Goal: Information Seeking & Learning: Learn about a topic

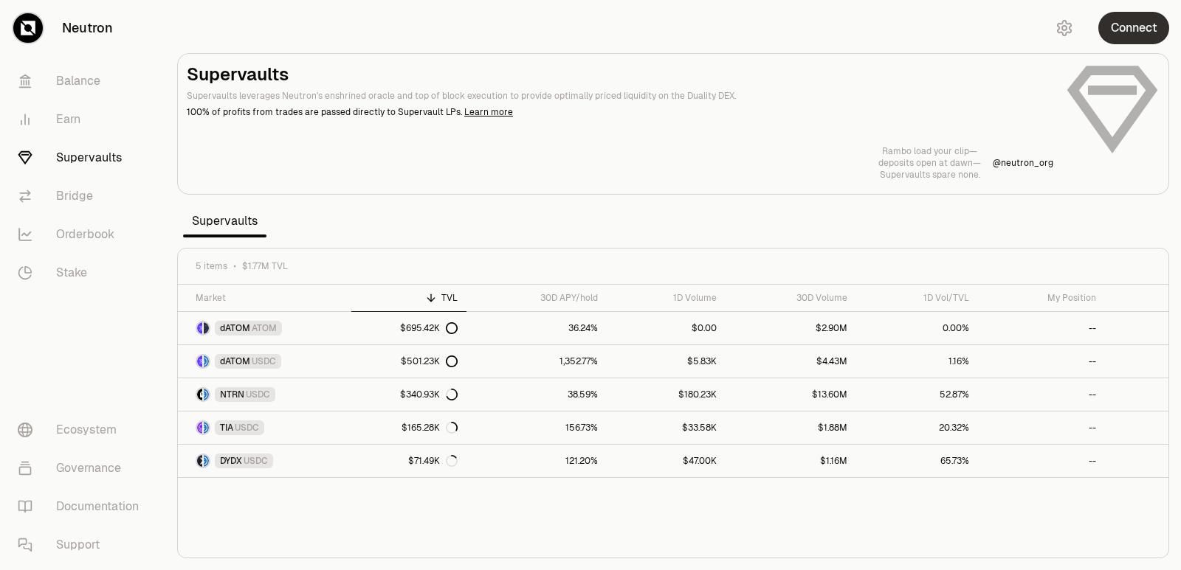
click at [1137, 27] on button "Connect" at bounding box center [1133, 28] width 71 height 32
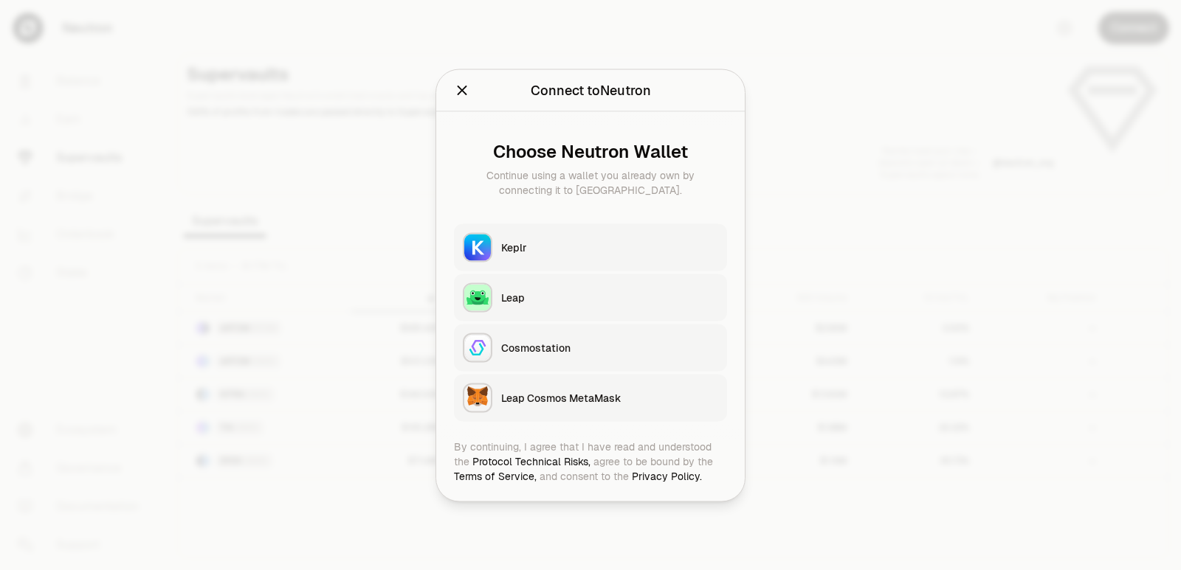
click at [508, 250] on div "Keplr" at bounding box center [609, 247] width 217 height 15
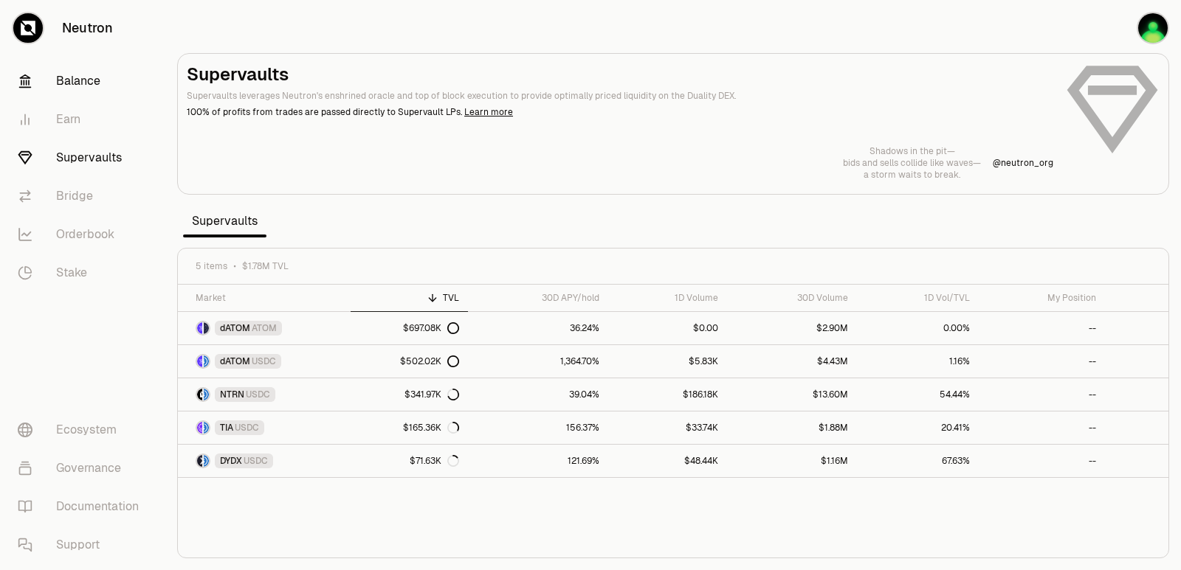
click at [77, 83] on link "Balance" at bounding box center [82, 81] width 153 height 38
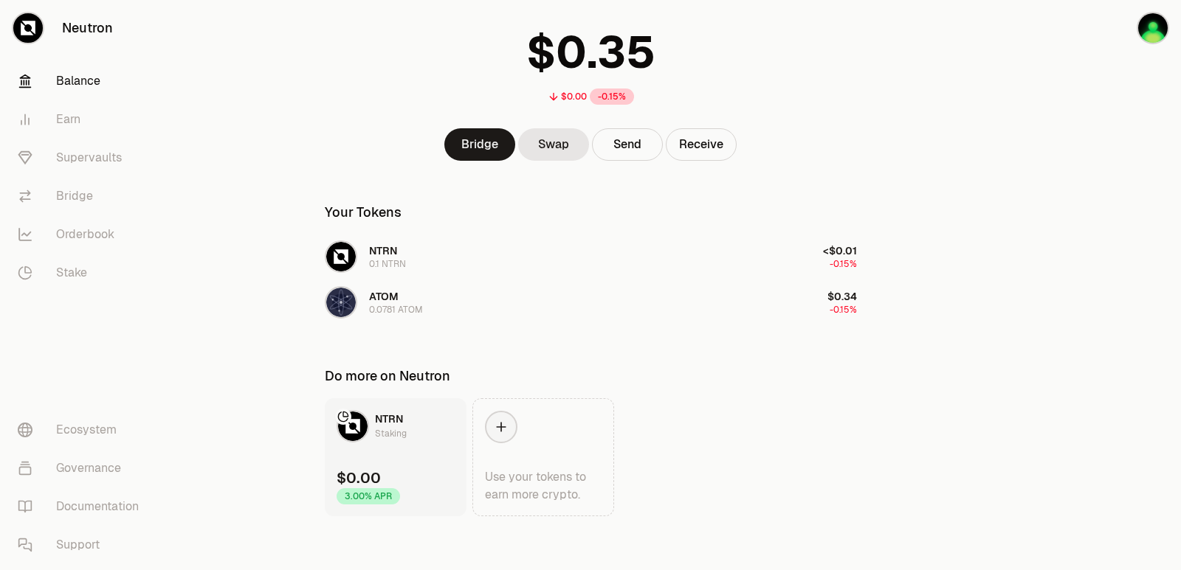
scroll to position [95, 0]
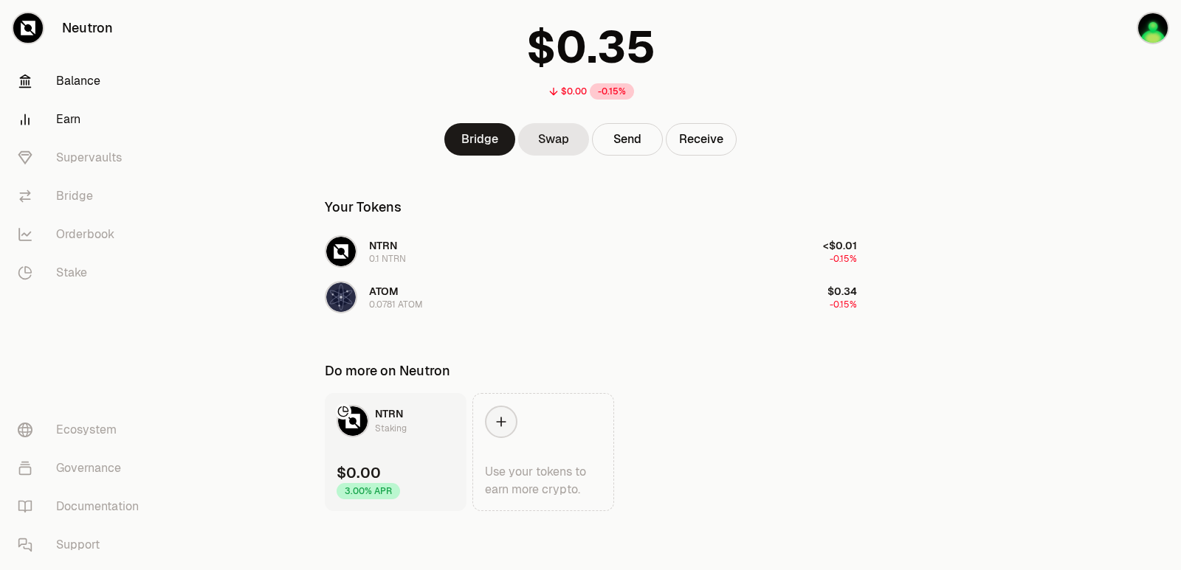
click at [69, 117] on link "Earn" at bounding box center [82, 119] width 153 height 38
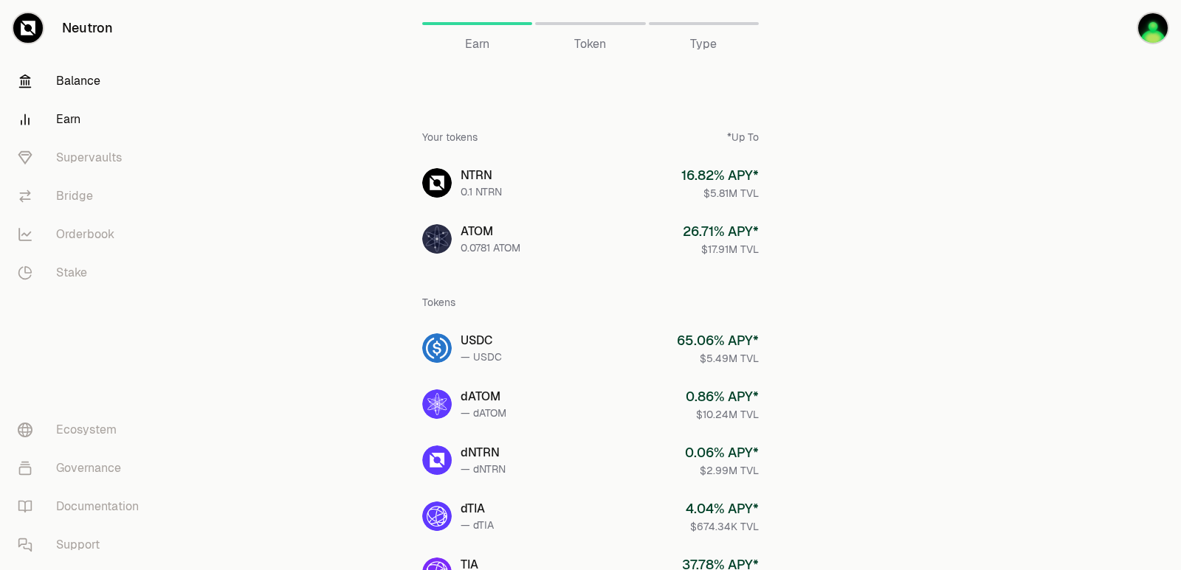
click at [85, 78] on link "Balance" at bounding box center [82, 81] width 153 height 38
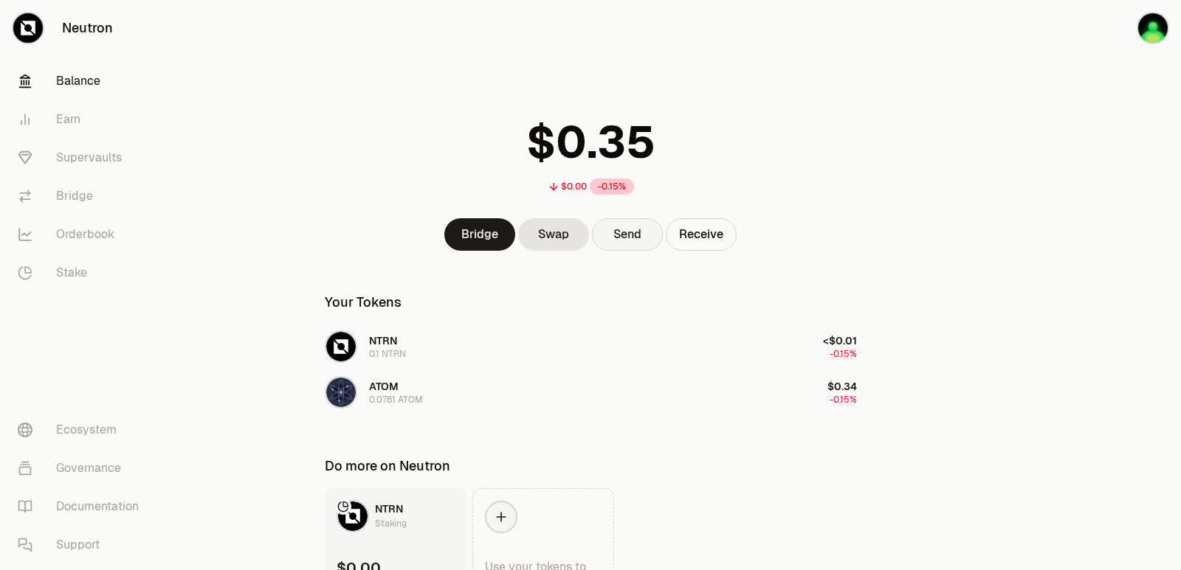
click at [628, 235] on button "Send" at bounding box center [627, 234] width 71 height 32
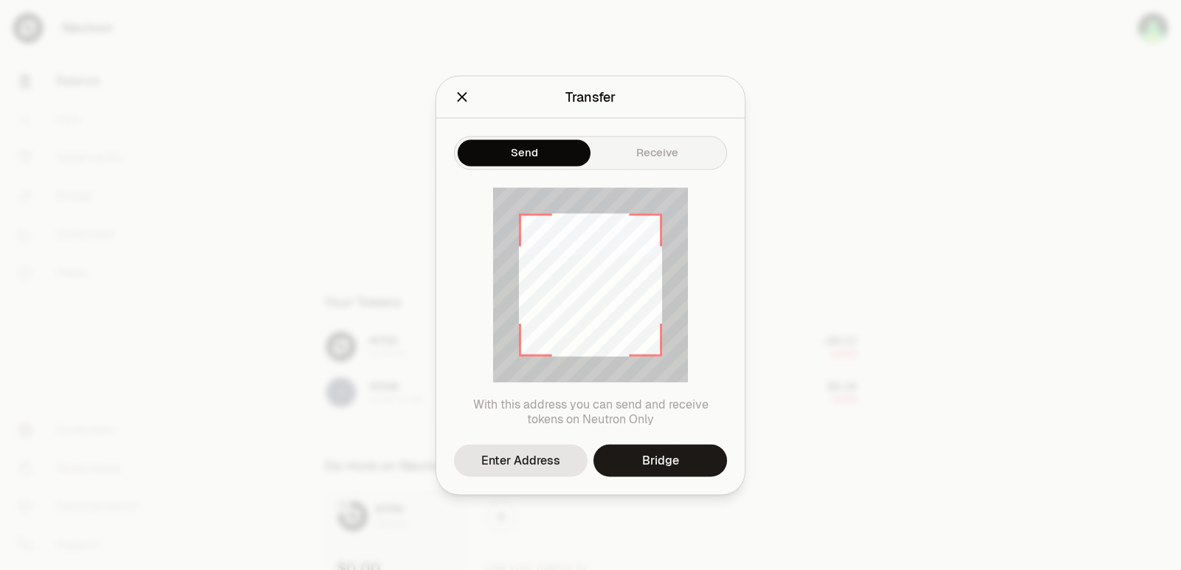
click at [459, 94] on icon "Close" at bounding box center [463, 97] width 10 height 10
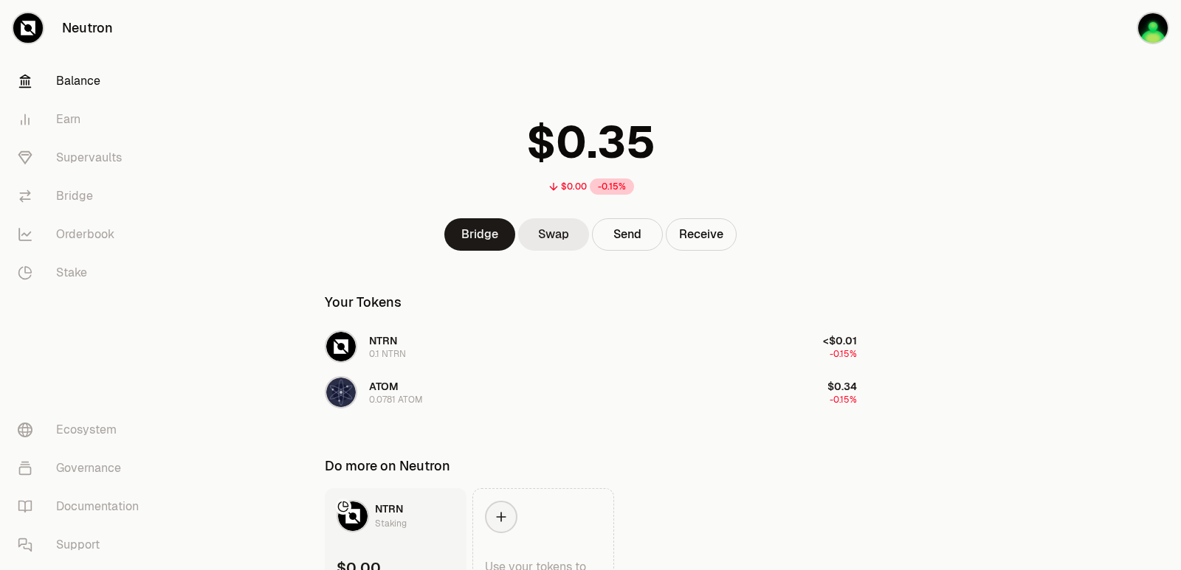
click at [548, 235] on link "Swap" at bounding box center [553, 234] width 71 height 32
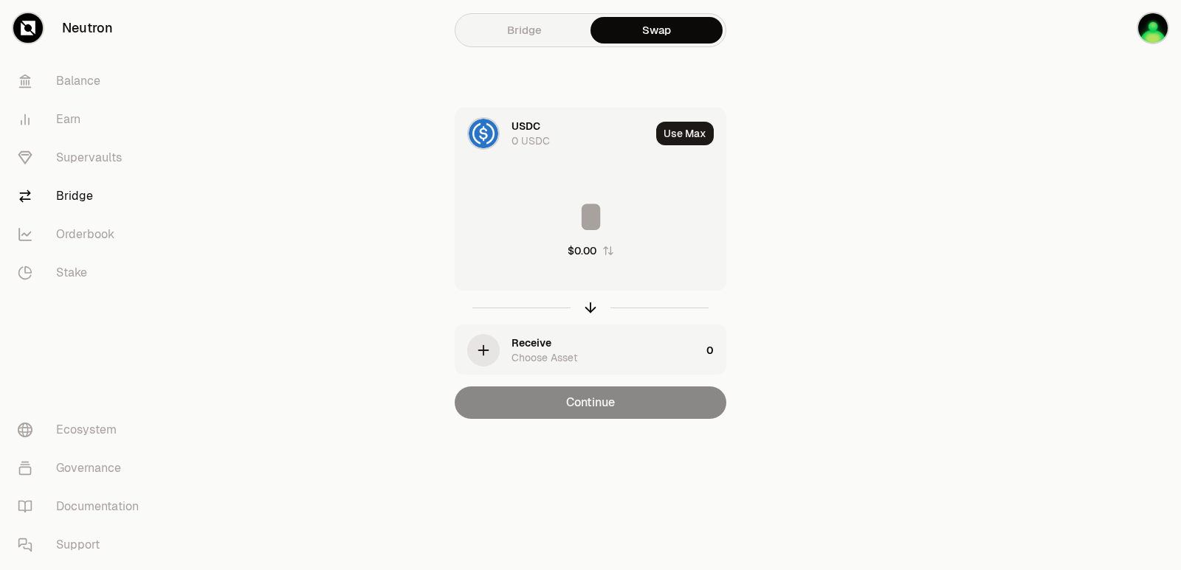
click at [529, 33] on link "Bridge" at bounding box center [524, 30] width 132 height 27
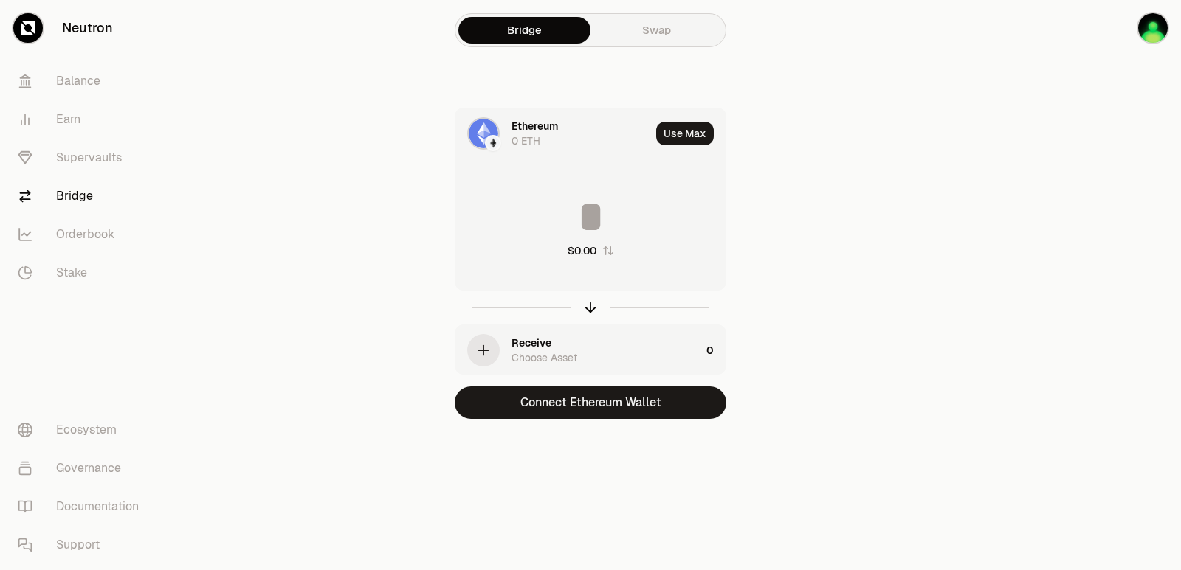
click at [479, 134] on img at bounding box center [484, 134] width 30 height 30
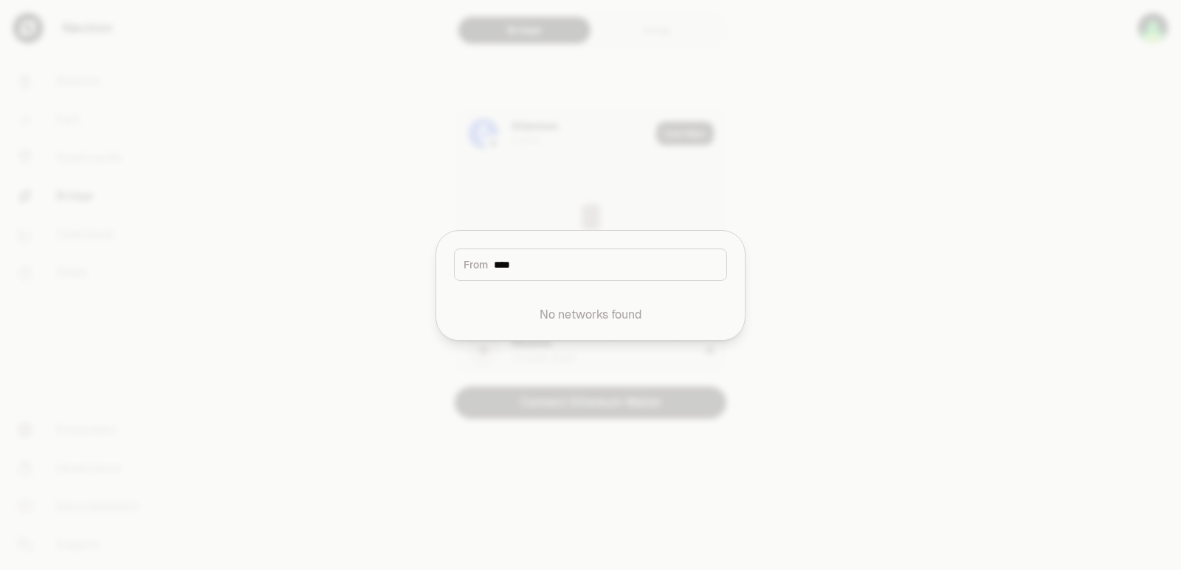
type input "****"
click at [797, 187] on div at bounding box center [590, 285] width 1181 height 570
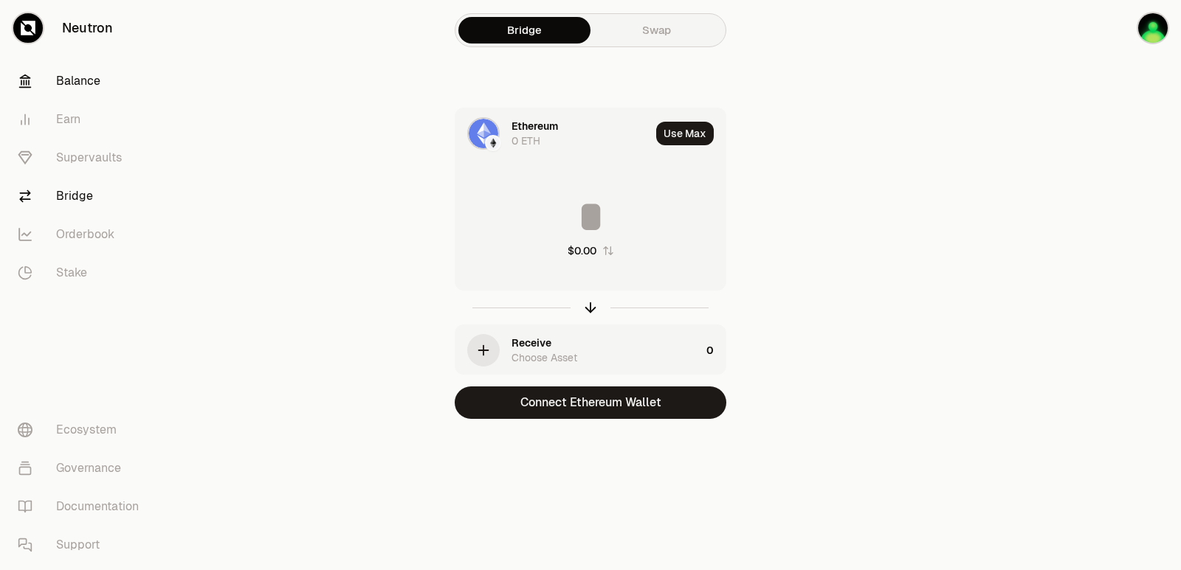
click at [80, 80] on link "Balance" at bounding box center [82, 81] width 153 height 38
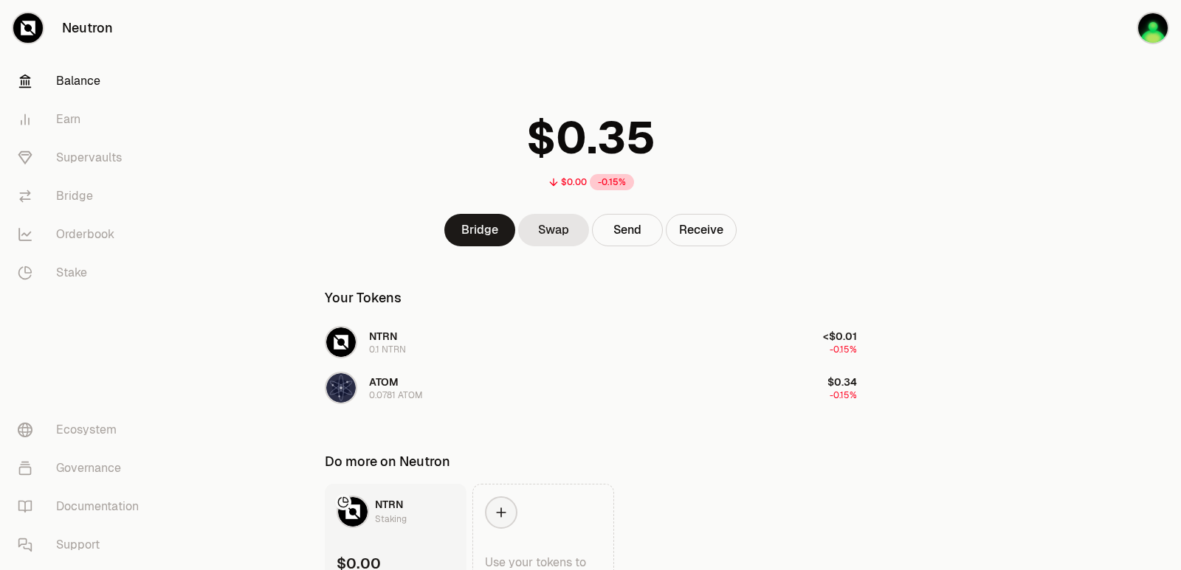
scroll to position [74, 0]
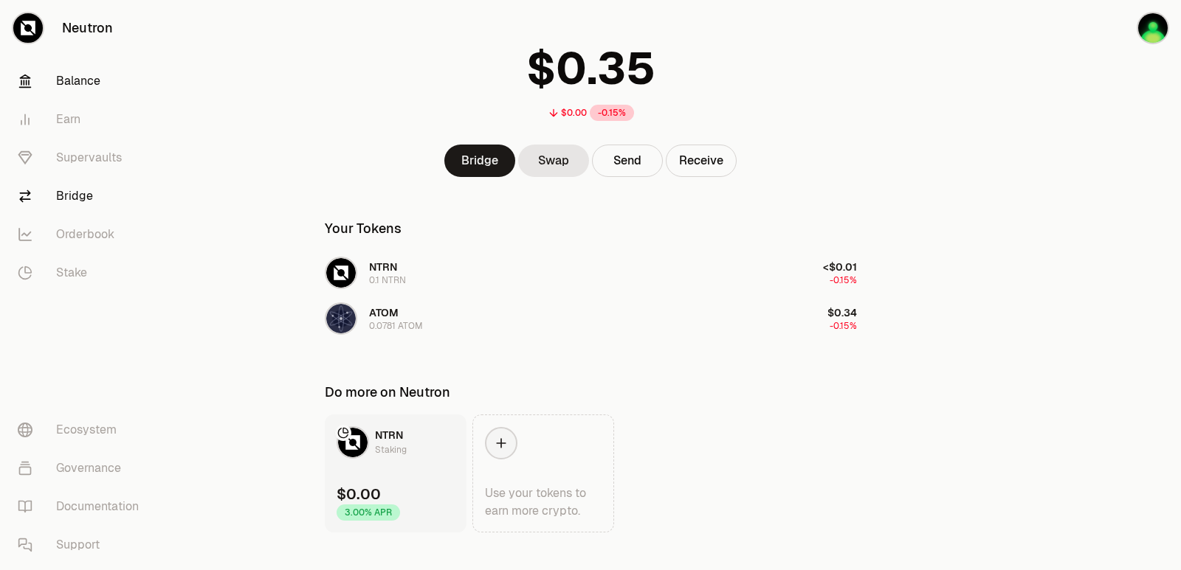
click at [69, 196] on link "Bridge" at bounding box center [82, 196] width 153 height 38
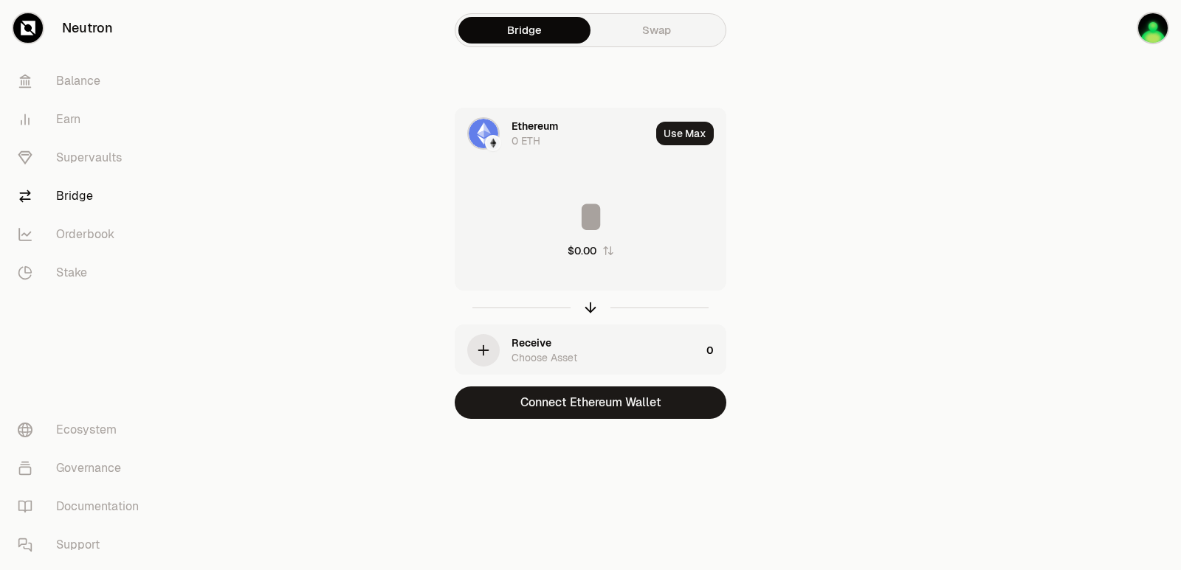
click at [491, 135] on div at bounding box center [493, 143] width 16 height 16
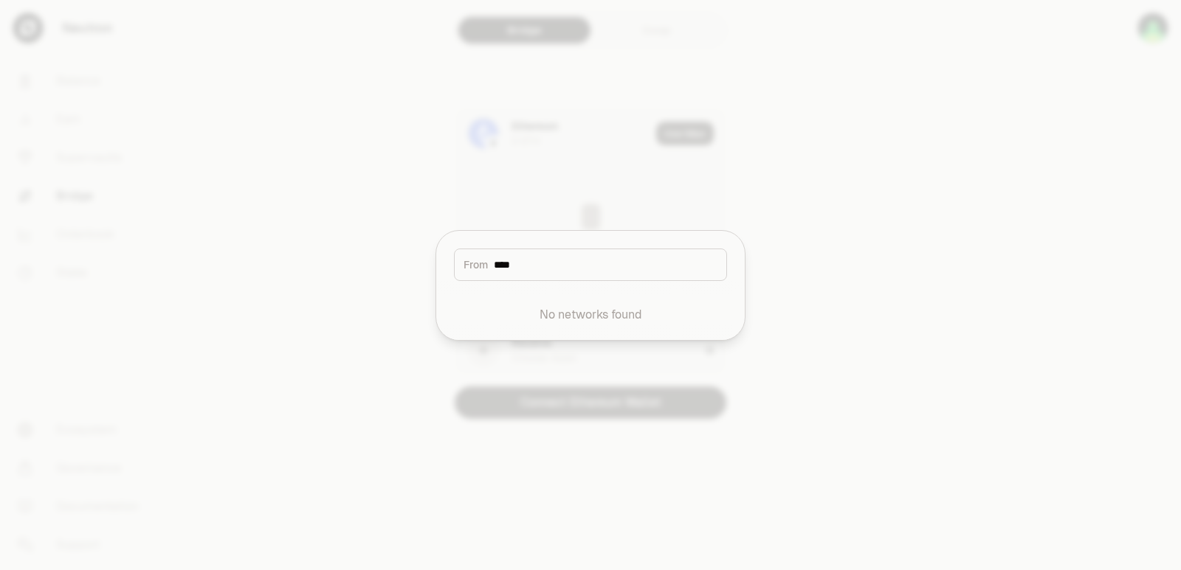
type input "****"
click at [805, 131] on div at bounding box center [590, 285] width 1181 height 570
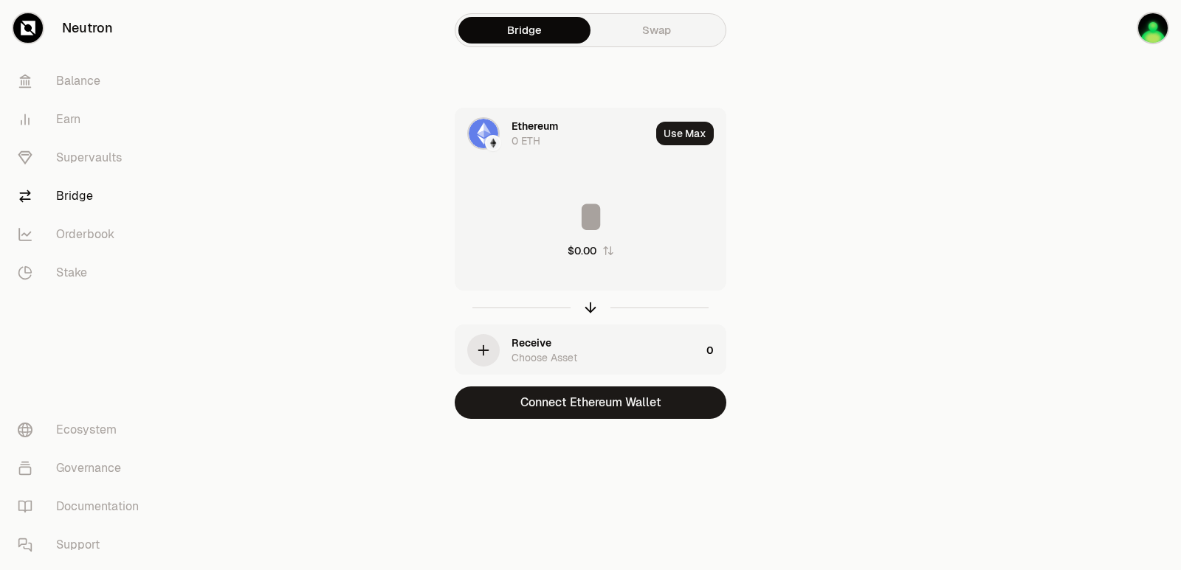
click at [672, 26] on link "Swap" at bounding box center [656, 30] width 132 height 27
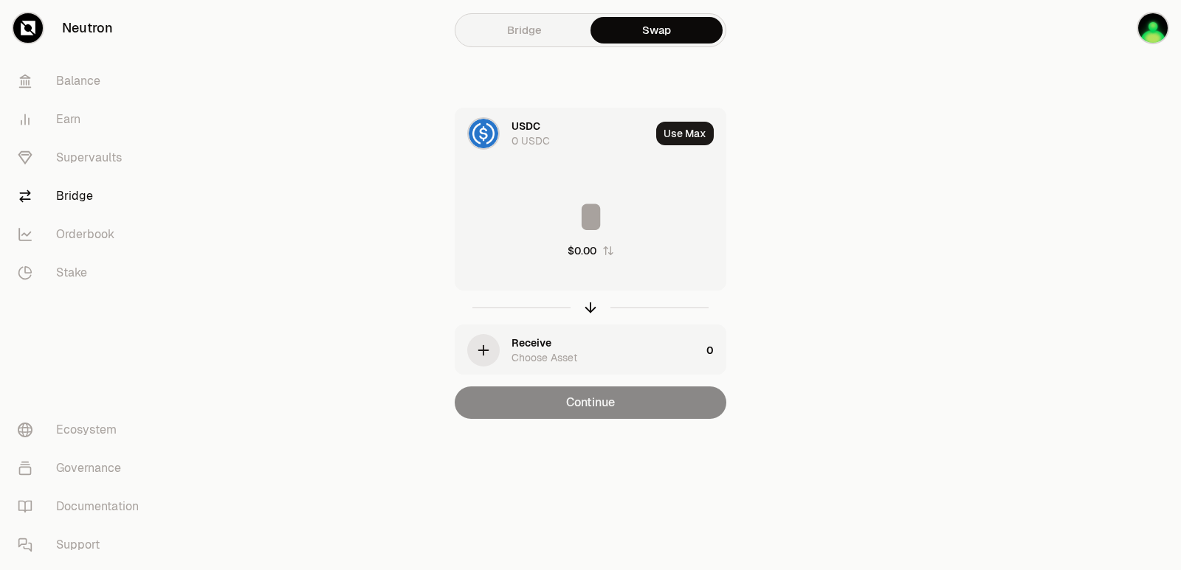
click at [517, 134] on div "0 USDC" at bounding box center [530, 141] width 38 height 15
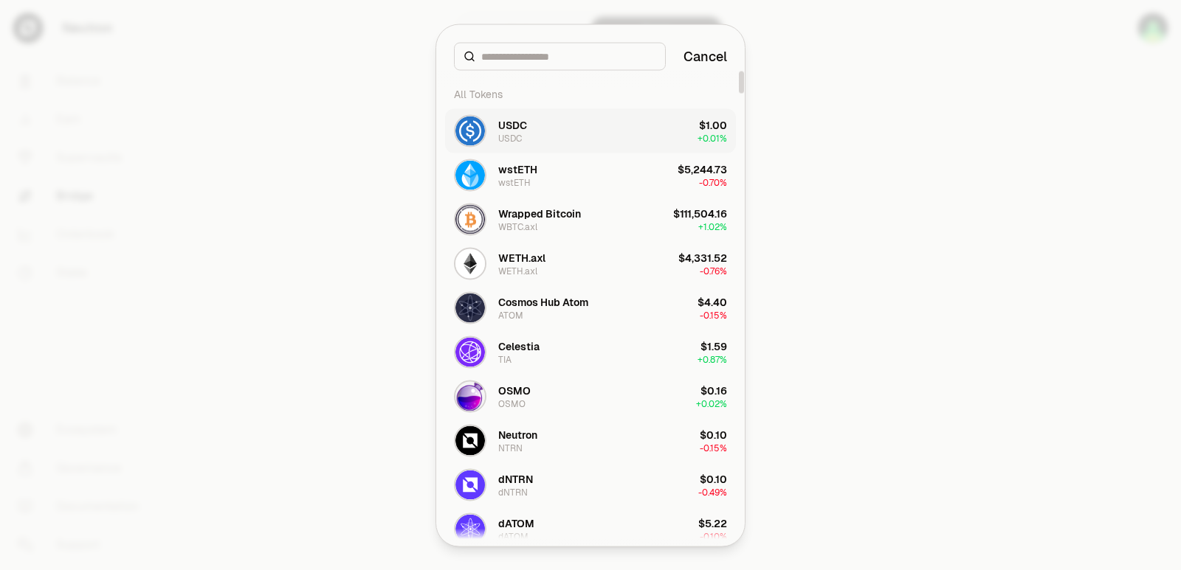
click at [515, 126] on div "USDC" at bounding box center [512, 124] width 29 height 15
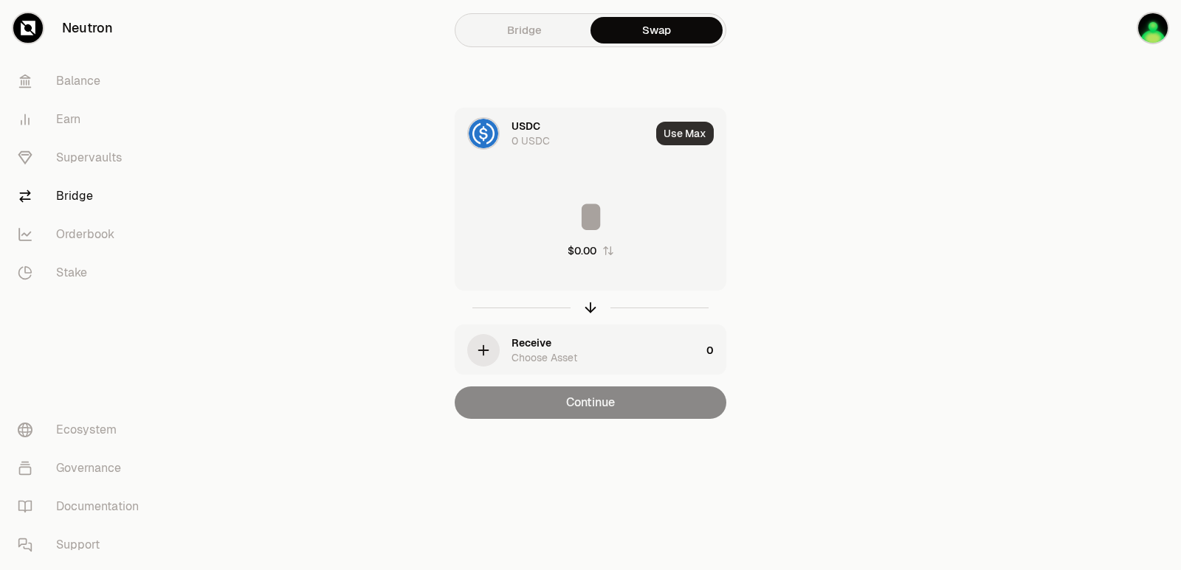
click at [686, 129] on button "Use Max" at bounding box center [685, 134] width 58 height 24
type input "*"
click at [477, 350] on icon "button" at bounding box center [483, 350] width 16 height 16
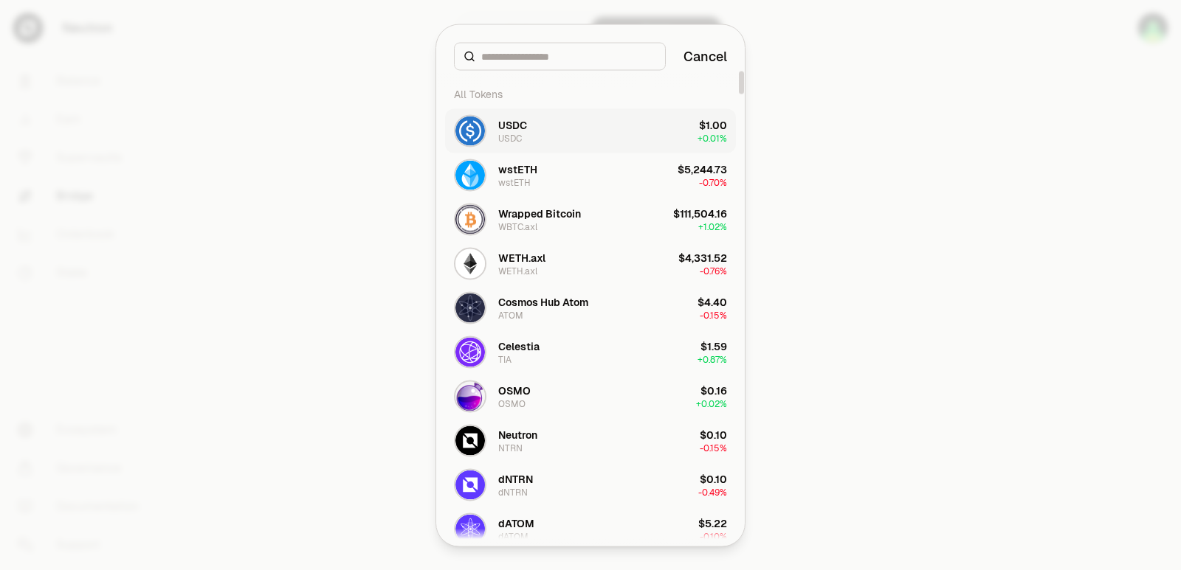
click at [514, 128] on div "USDC" at bounding box center [512, 124] width 29 height 15
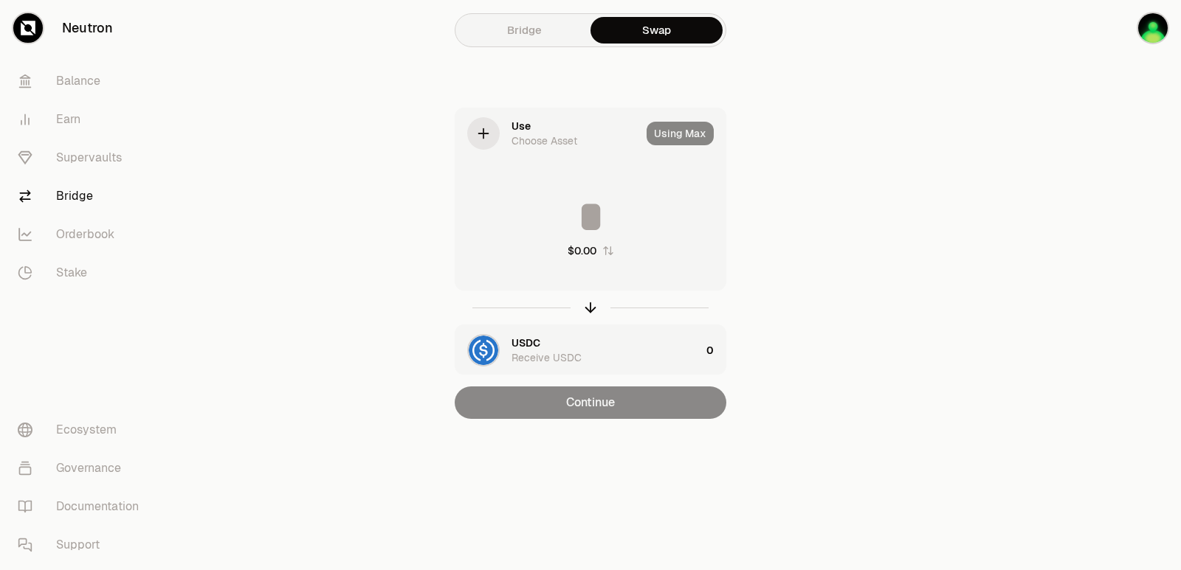
click at [517, 30] on link "Bridge" at bounding box center [524, 30] width 132 height 27
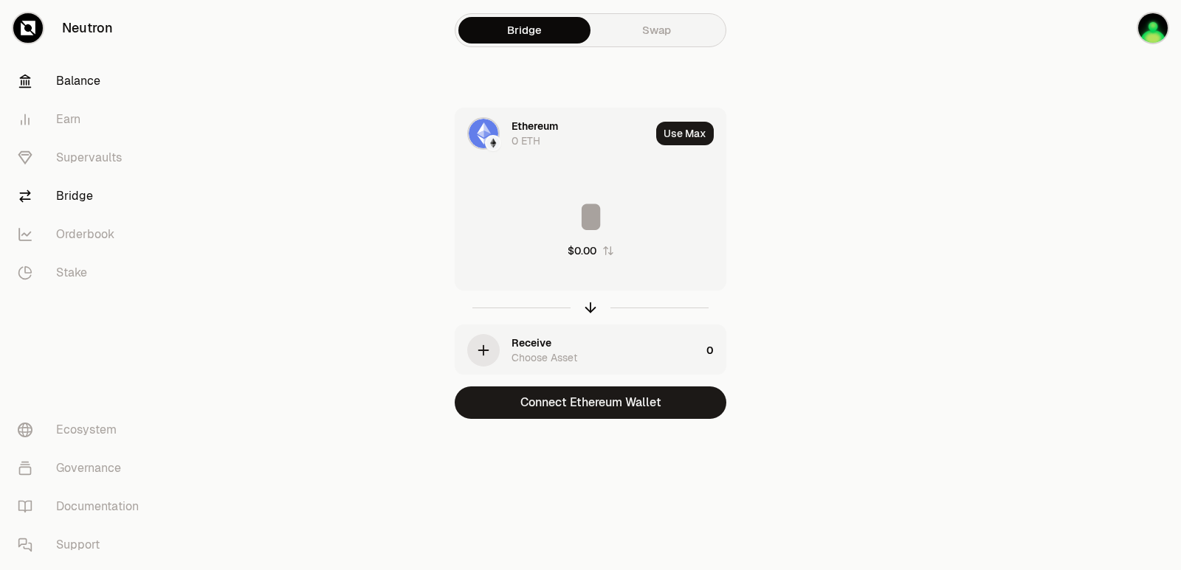
click at [78, 84] on link "Balance" at bounding box center [82, 81] width 153 height 38
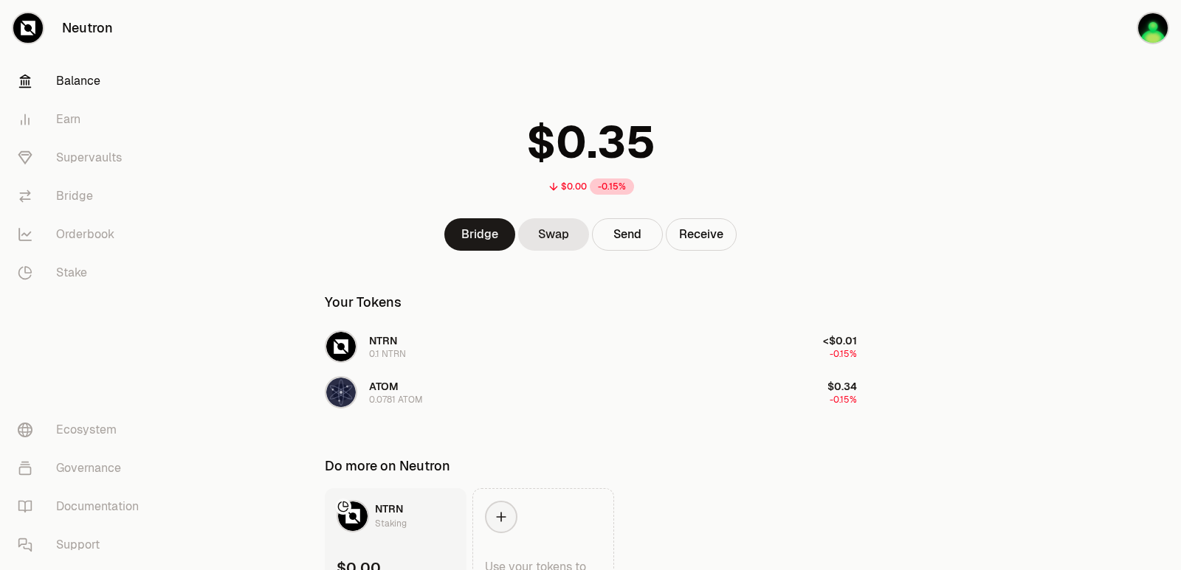
click at [544, 271] on div "$0.00 -0.15% Bridge Swap Send Receive Your Tokens NTRN 0.1 NTRN <$0.01 -0.15% A…" at bounding box center [590, 303] width 567 height 607
click at [705, 236] on button "Receive" at bounding box center [701, 234] width 71 height 32
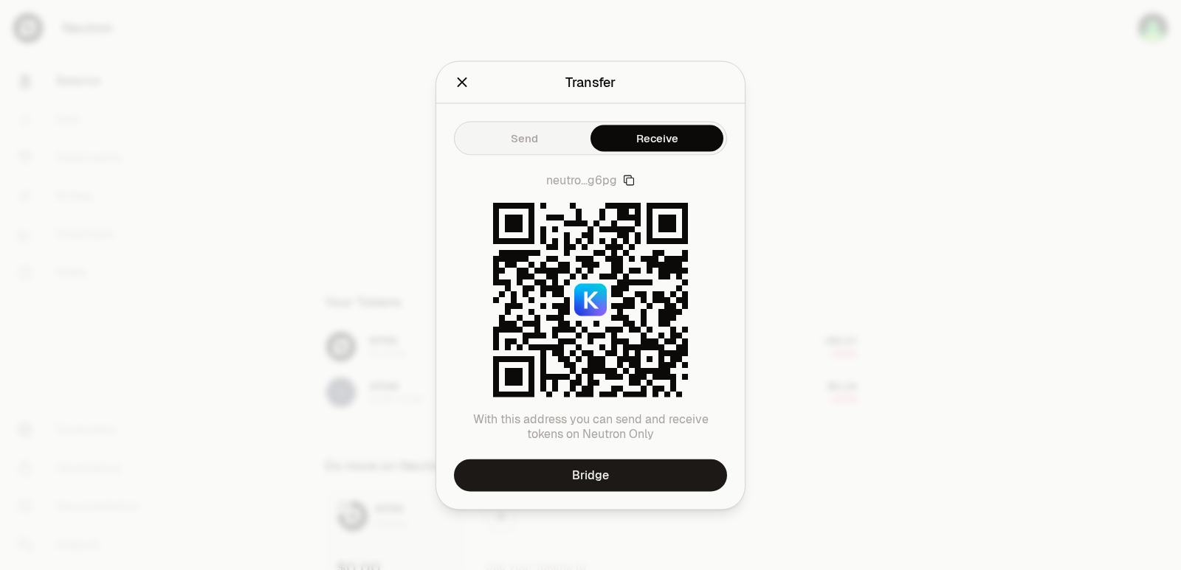
click at [516, 140] on button "Send" at bounding box center [524, 138] width 133 height 27
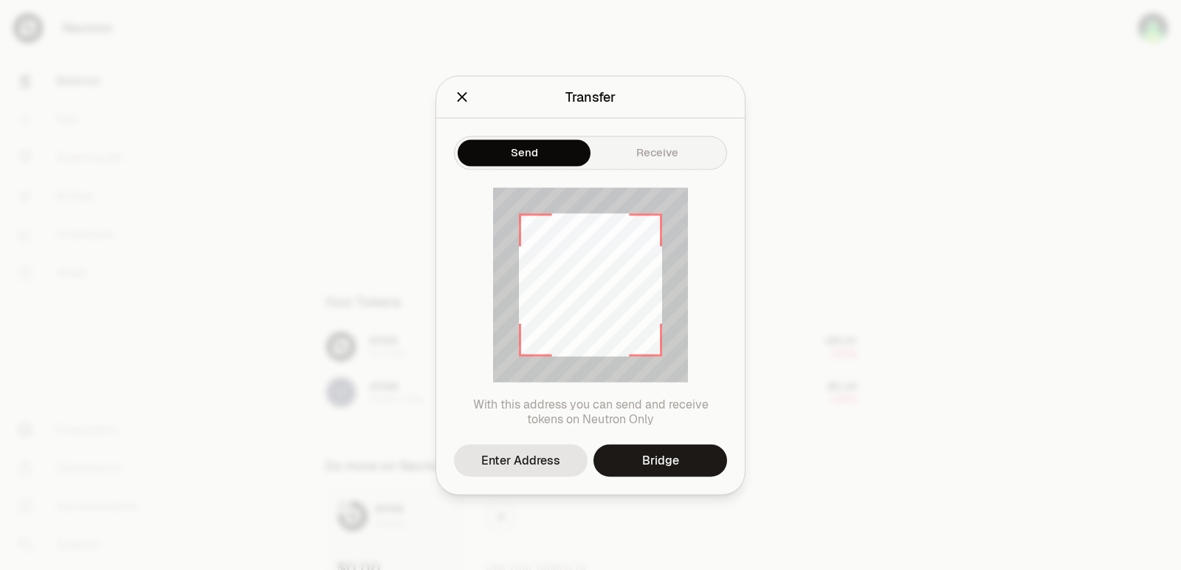
click at [463, 100] on icon "Close" at bounding box center [462, 97] width 16 height 16
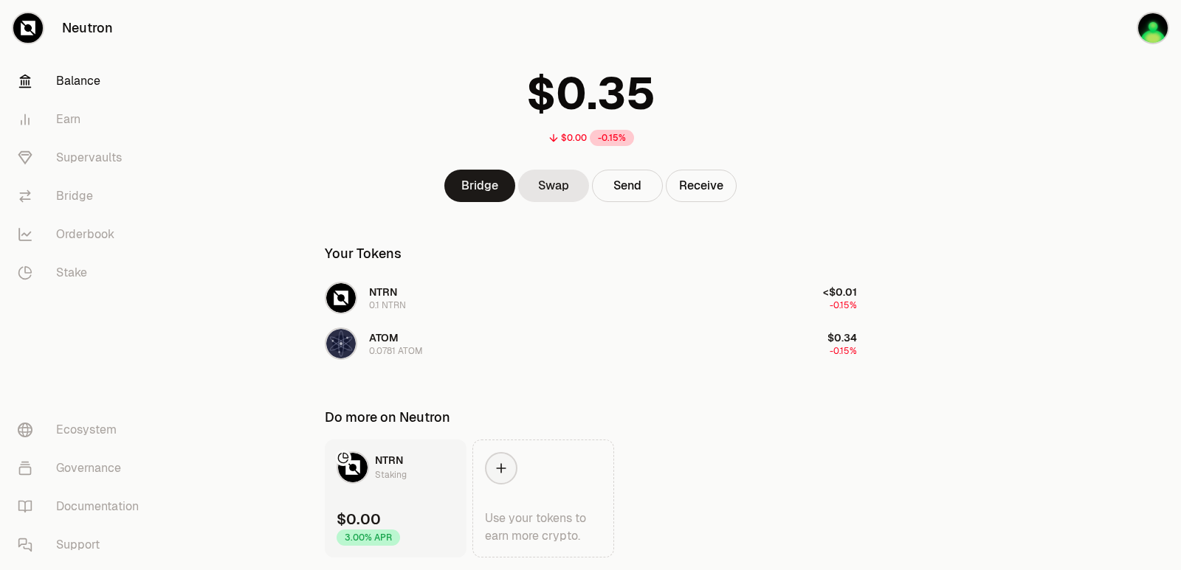
scroll to position [95, 0]
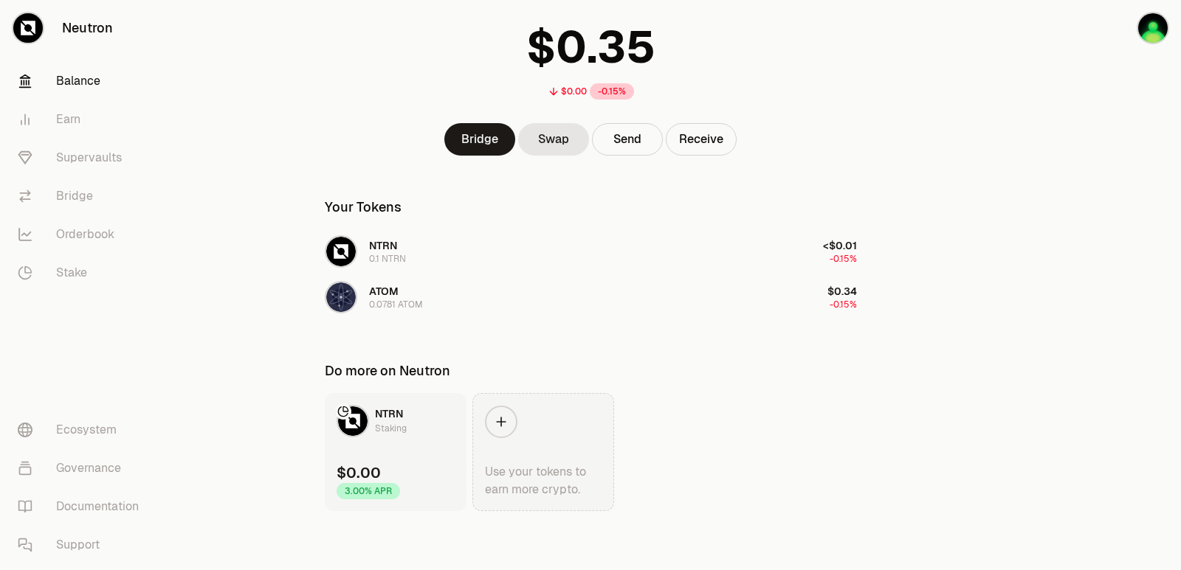
click at [499, 418] on icon at bounding box center [501, 422] width 15 height 15
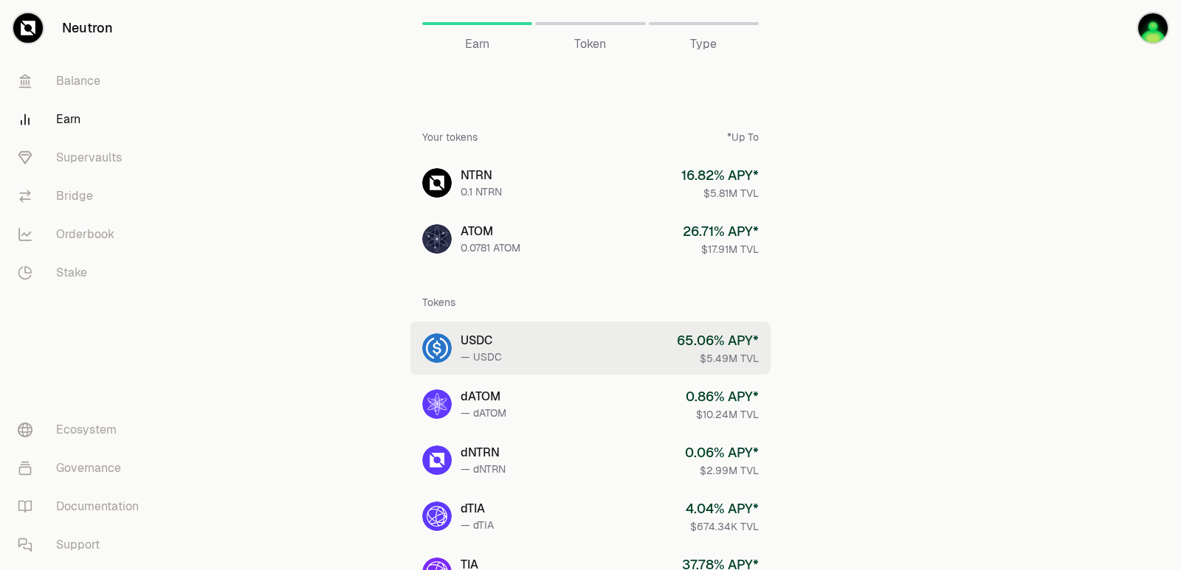
click at [472, 337] on div "USDC" at bounding box center [480, 341] width 41 height 18
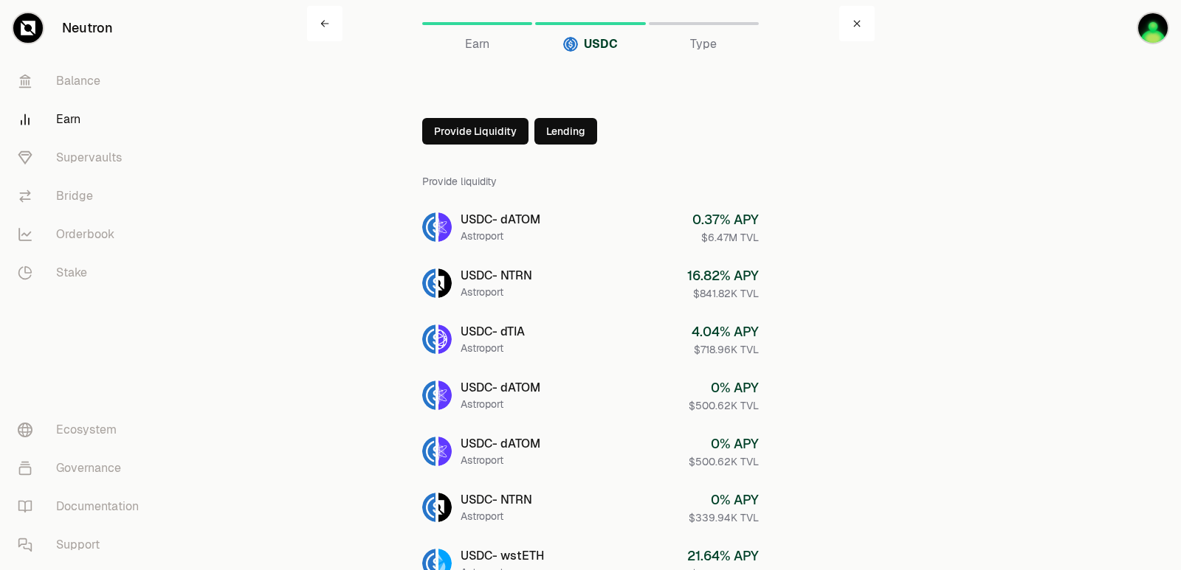
click at [468, 129] on button "Provide Liquidity" at bounding box center [475, 131] width 106 height 27
click at [429, 134] on div at bounding box center [435, 131] width 27 height 27
click at [861, 27] on link at bounding box center [856, 23] width 35 height 35
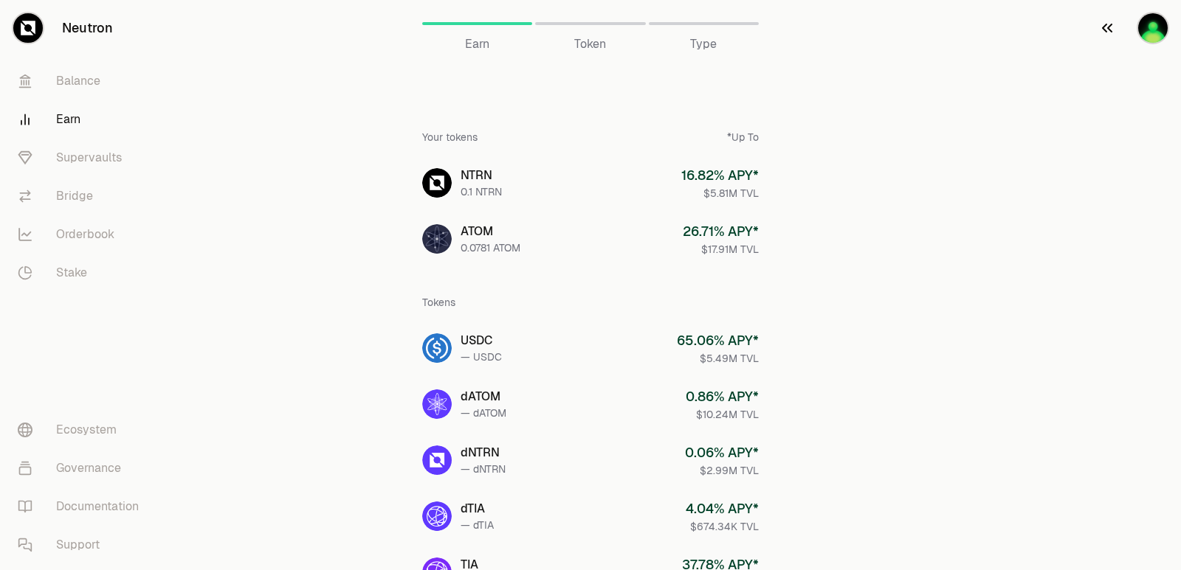
click at [1148, 29] on img "button" at bounding box center [1153, 28] width 30 height 30
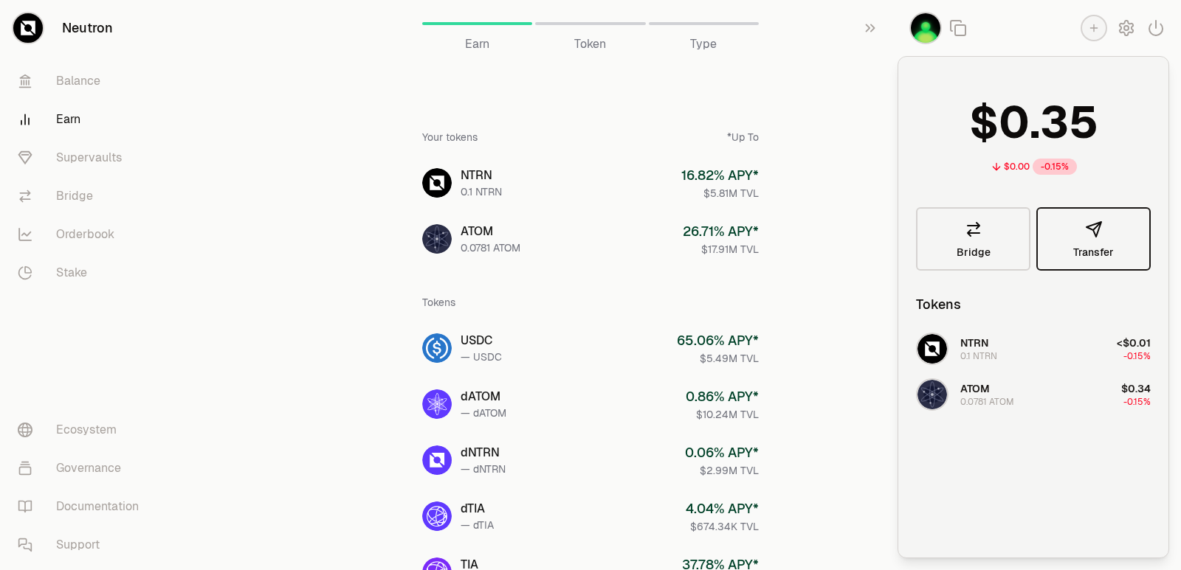
click at [1105, 247] on span "Transfer" at bounding box center [1093, 252] width 41 height 10
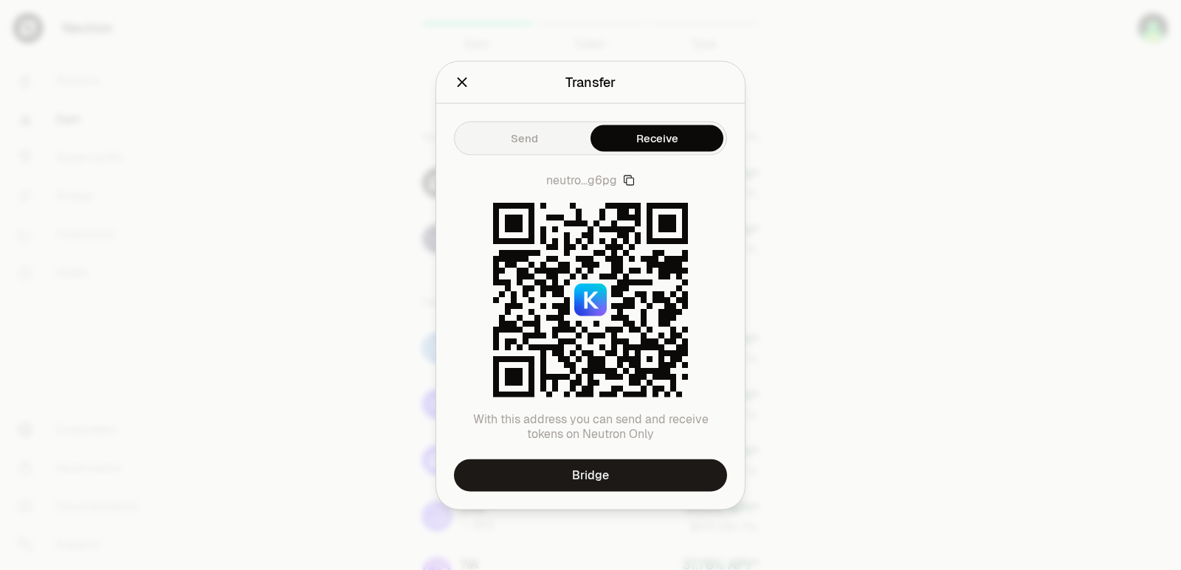
click at [459, 83] on icon "Close" at bounding box center [462, 82] width 16 height 16
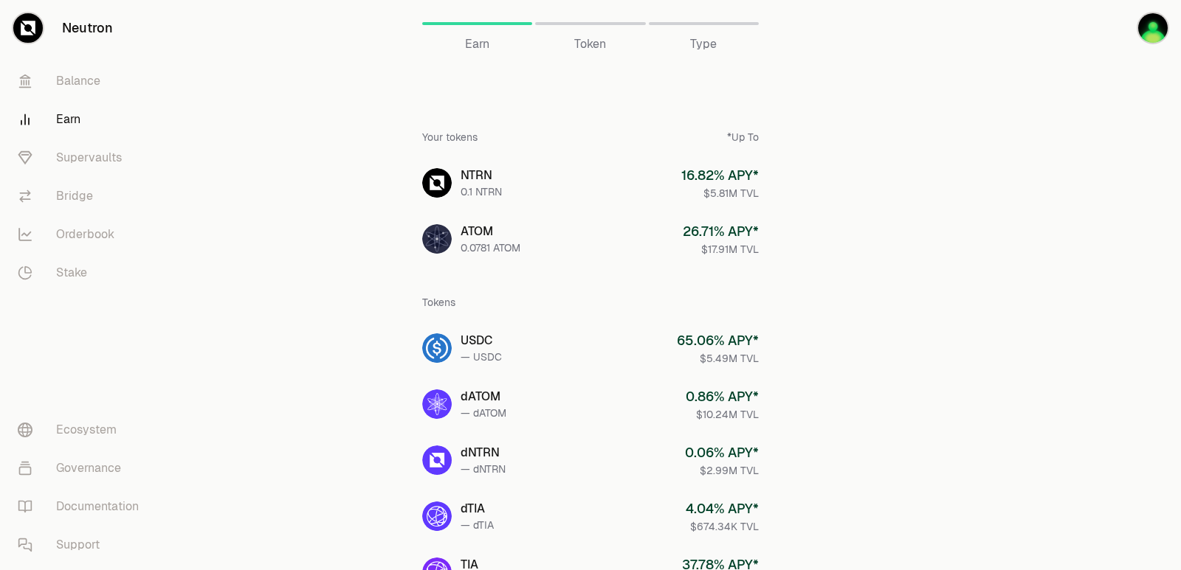
click at [88, 80] on link "Balance" at bounding box center [82, 81] width 153 height 38
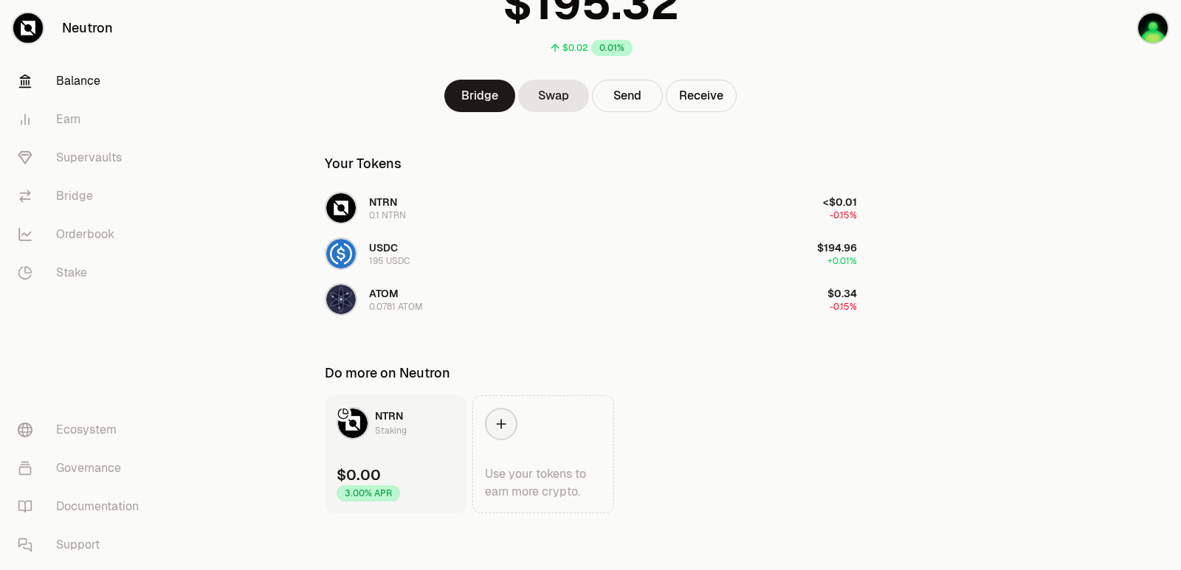
scroll to position [141, 0]
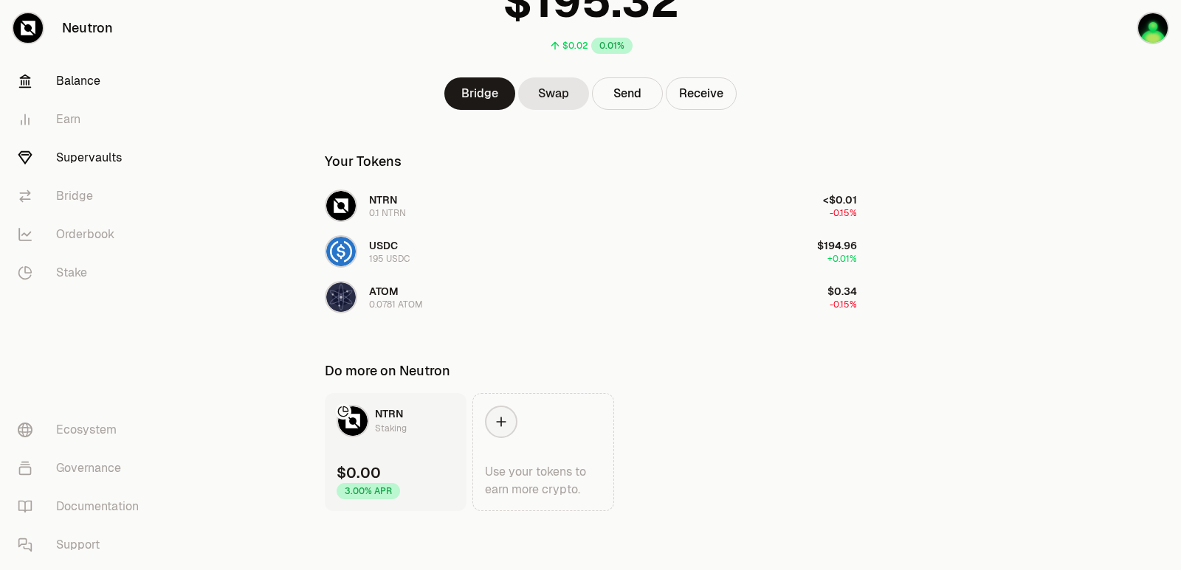
click at [103, 154] on link "Supervaults" at bounding box center [82, 158] width 153 height 38
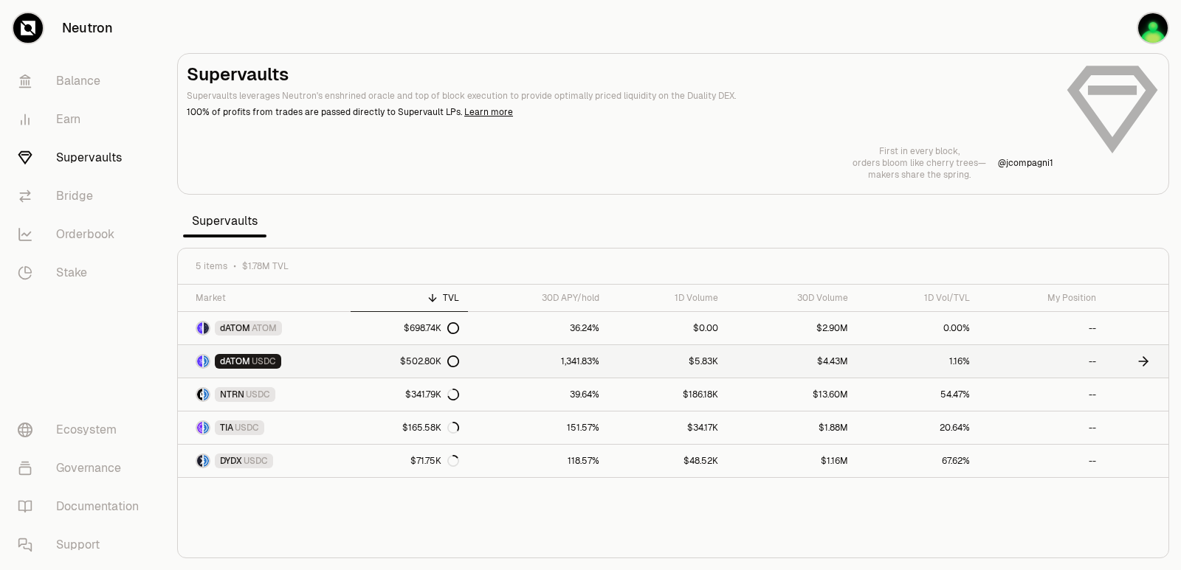
click at [1145, 359] on icon at bounding box center [1145, 361] width 4 height 9
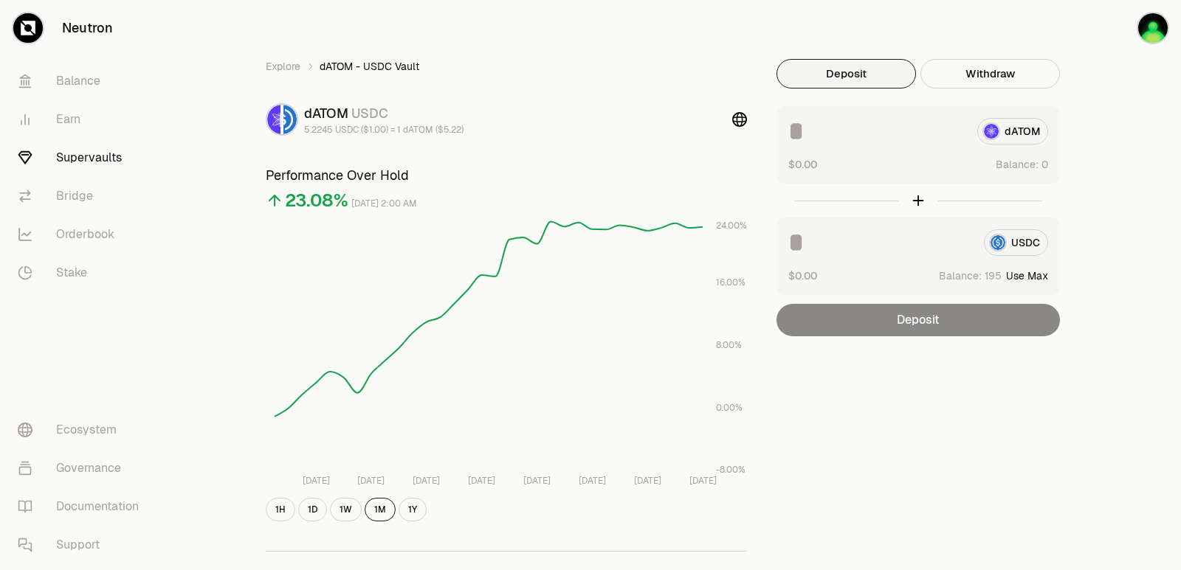
click at [1021, 274] on button "Use Max" at bounding box center [1027, 276] width 42 height 15
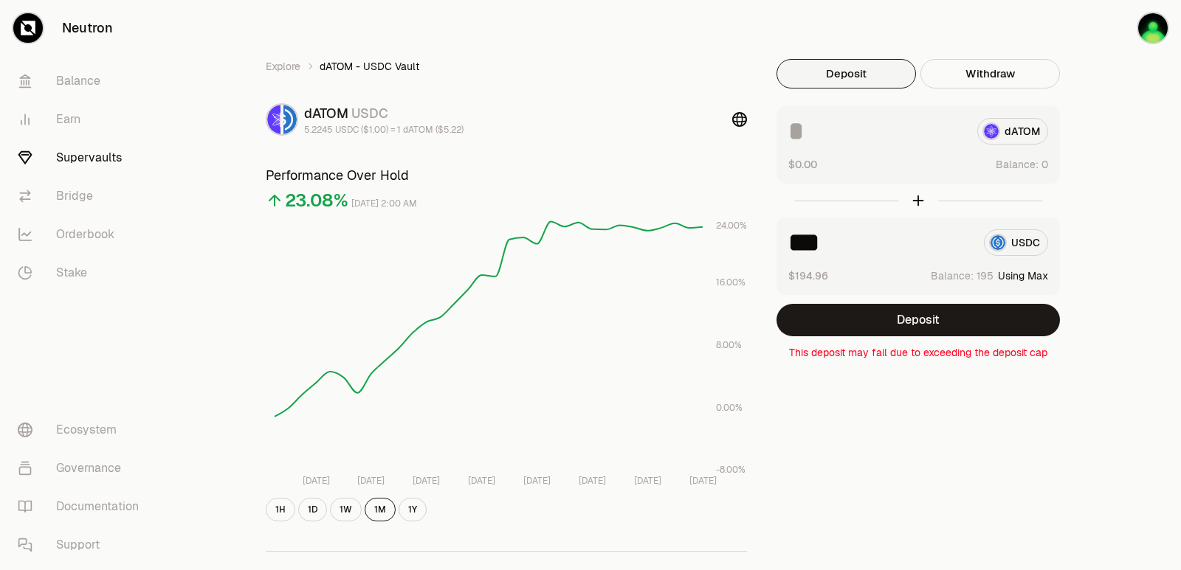
click at [857, 241] on input "***" at bounding box center [880, 243] width 184 height 27
click at [851, 140] on input at bounding box center [876, 131] width 177 height 27
drag, startPoint x: 863, startPoint y: 241, endPoint x: 753, endPoint y: 240, distance: 110.0
click at [753, 240] on div "Explore dATOM - USDC Vault dATOM USDC 5.2245 USDC ($1.00) = 1 dATOM ($5.22) Per…" at bounding box center [673, 477] width 850 height 837
type input "**"
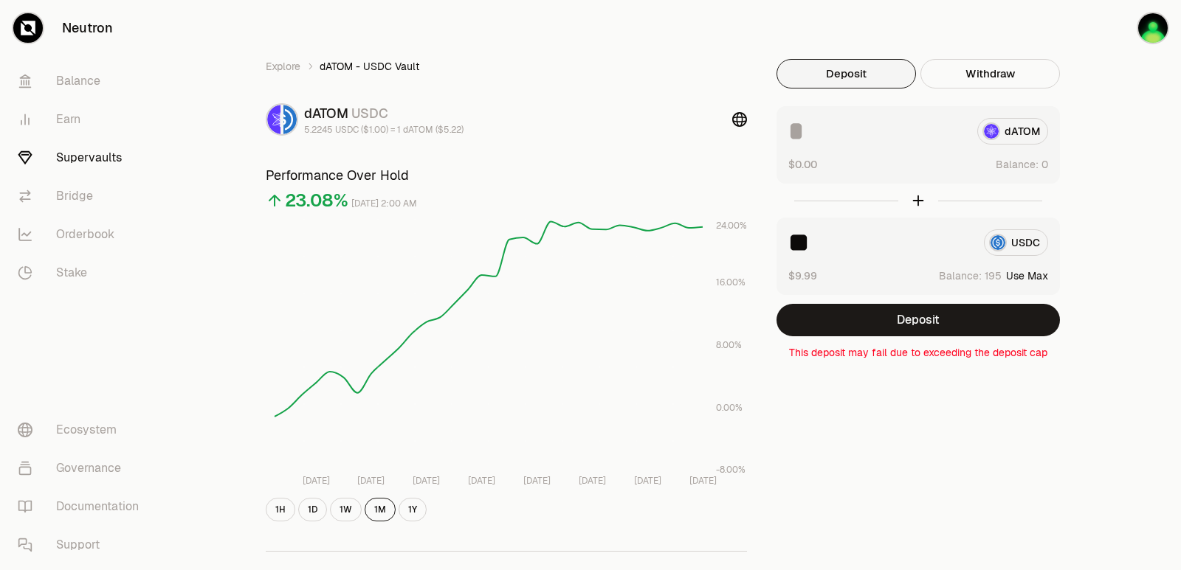
click at [871, 401] on div "Explore dATOM - USDC Vault dATOM USDC 5.2245 USDC ($1.00) = 1 dATOM ($5.22) Per…" at bounding box center [673, 477] width 850 height 837
click at [820, 130] on input at bounding box center [876, 131] width 177 height 27
click at [72, 156] on link "Supervaults" at bounding box center [82, 158] width 153 height 38
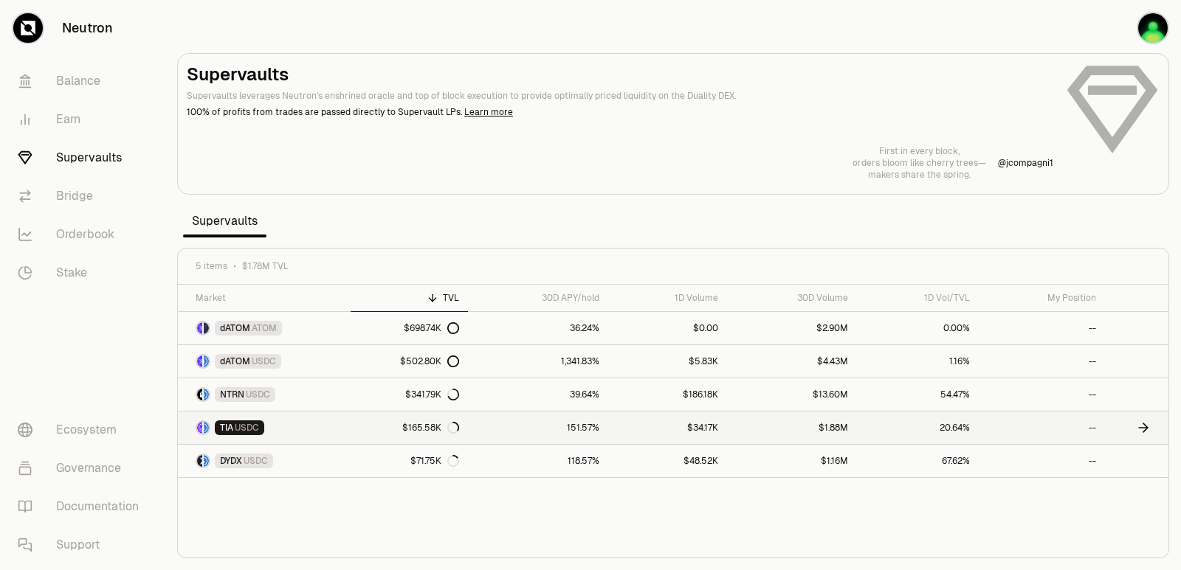
click at [1141, 425] on icon at bounding box center [1143, 428] width 15 height 15
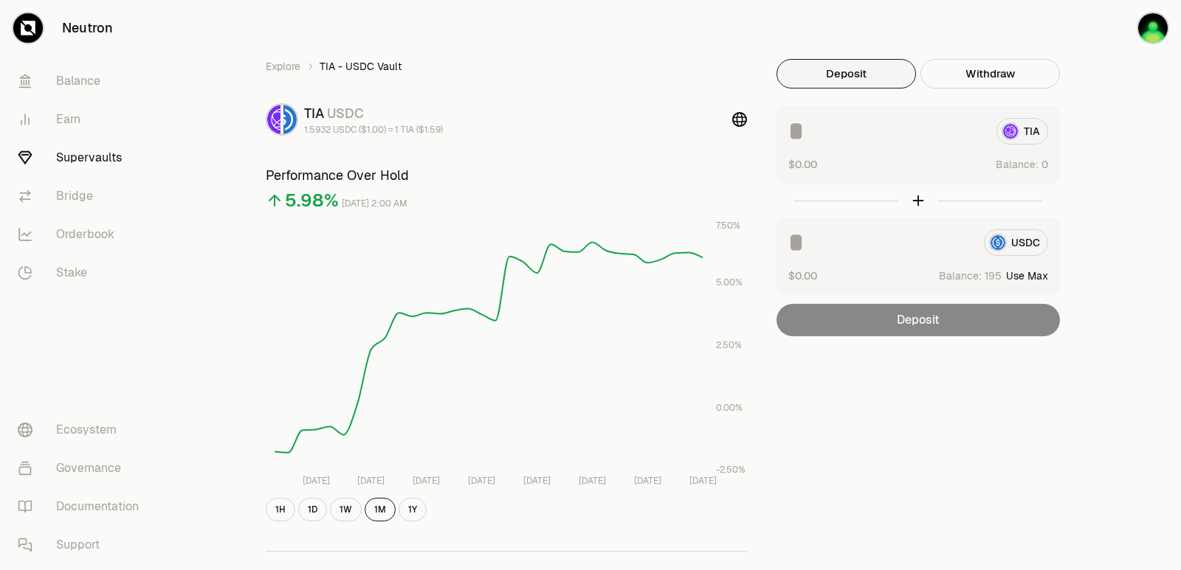
click at [1025, 272] on button "Use Max" at bounding box center [1027, 276] width 42 height 15
type input "***"
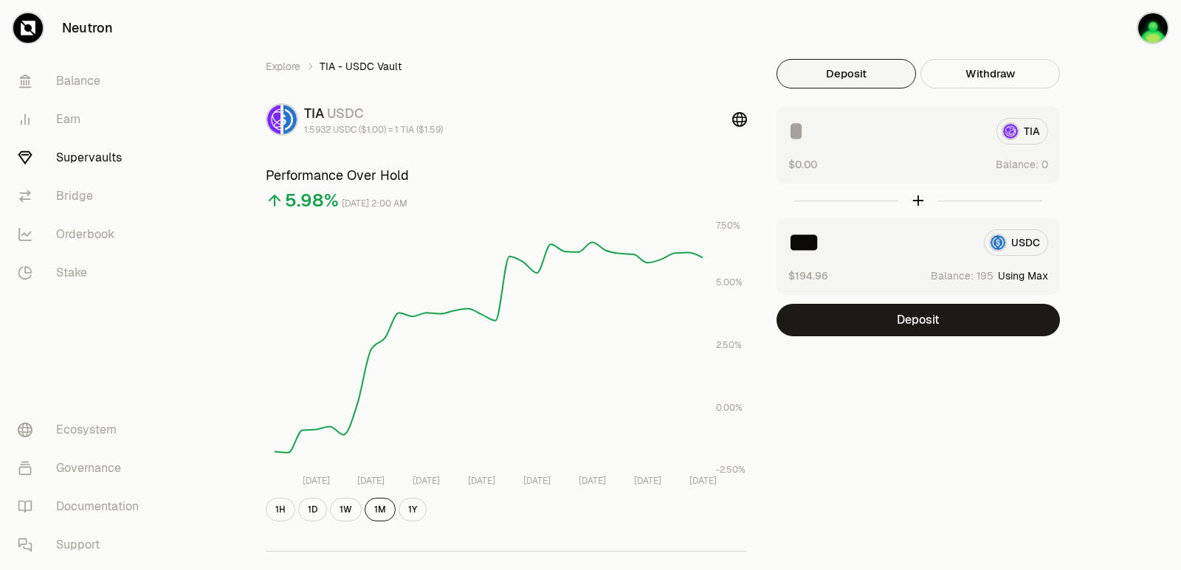
click at [90, 148] on link "Supervaults" at bounding box center [82, 158] width 153 height 38
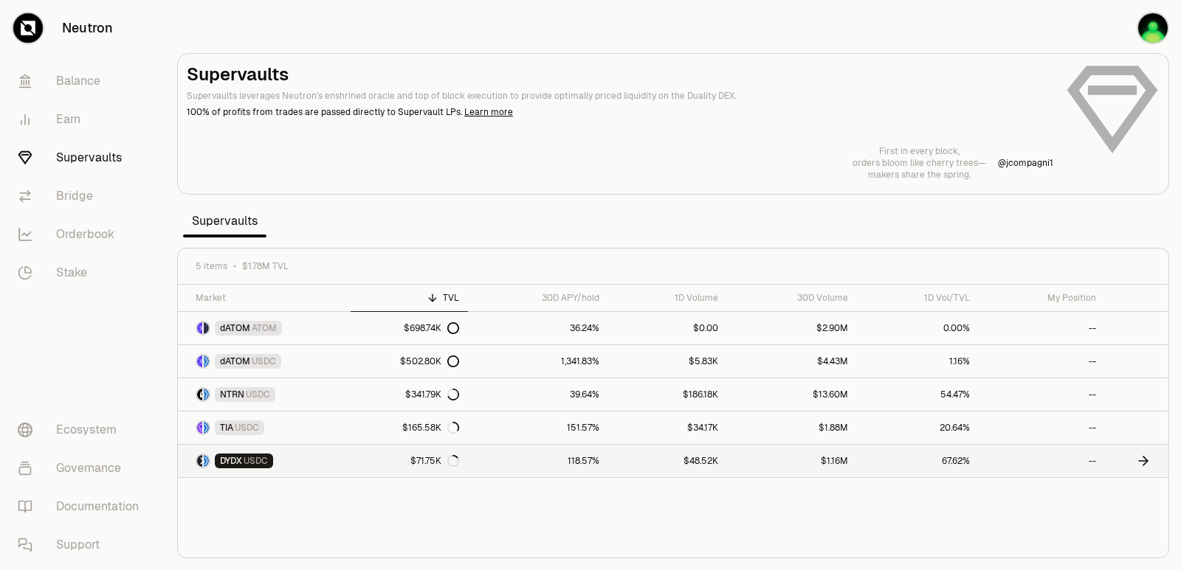
click at [1146, 460] on icon at bounding box center [1145, 461] width 4 height 9
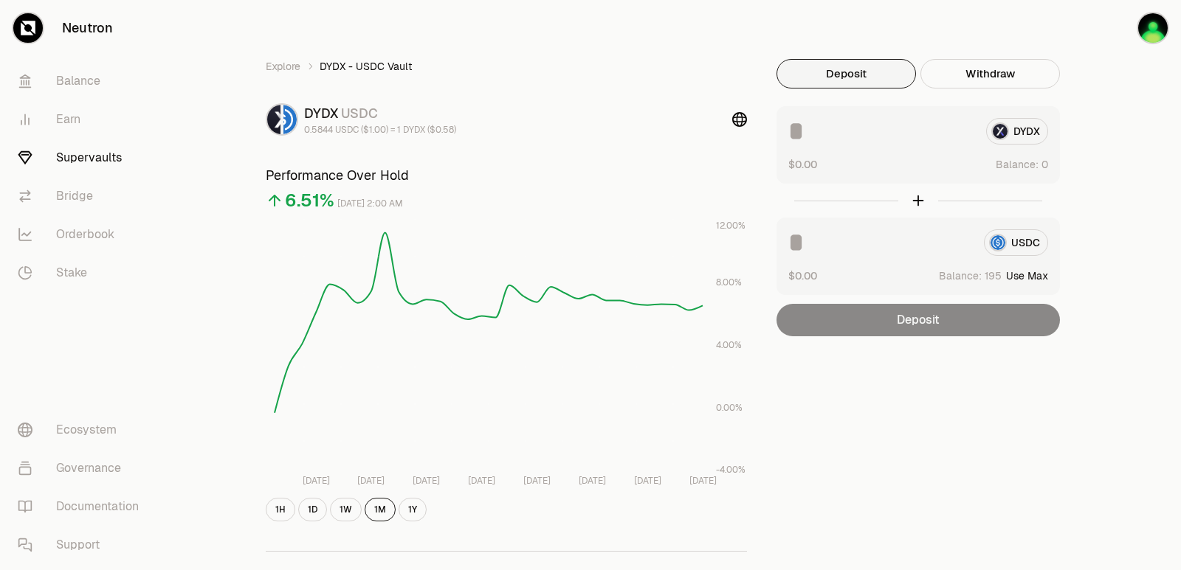
click at [75, 157] on link "Supervaults" at bounding box center [82, 158] width 153 height 38
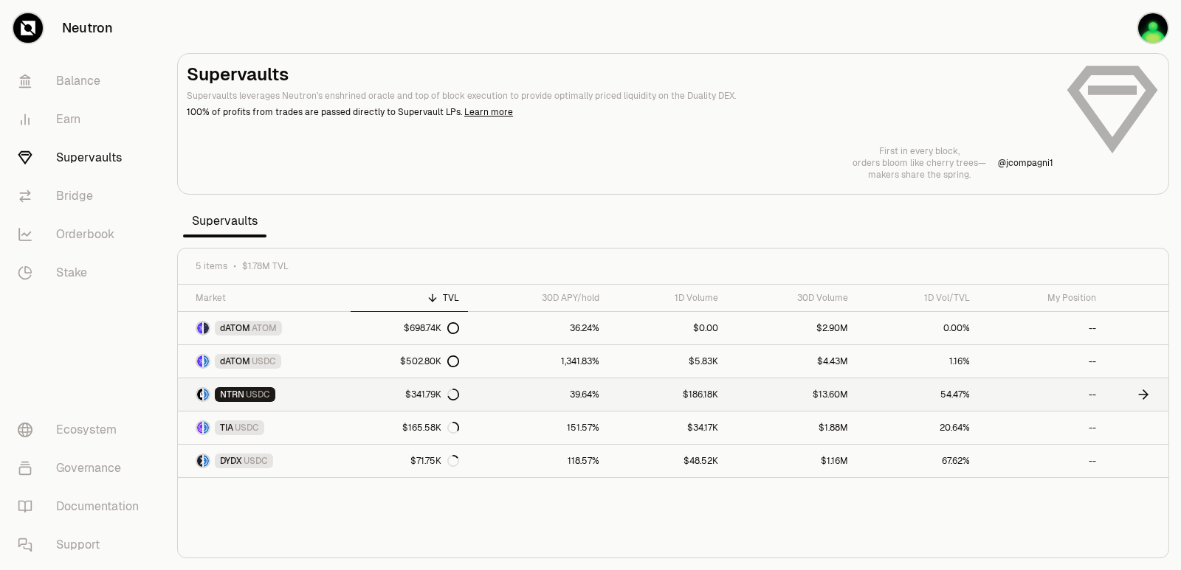
click at [1148, 393] on icon at bounding box center [1143, 394] width 15 height 15
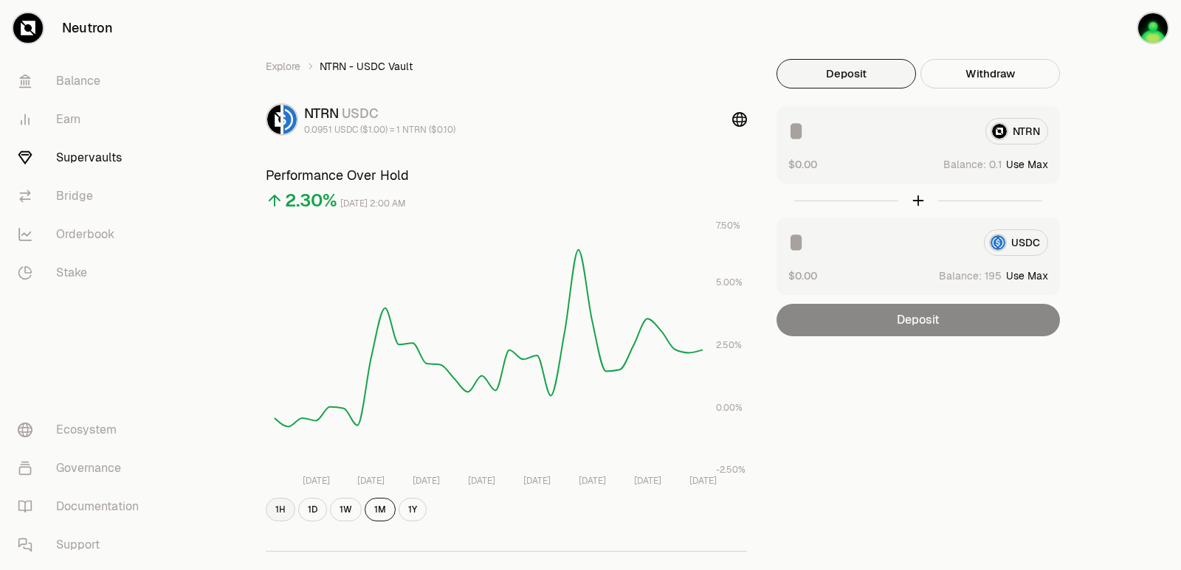
click at [283, 511] on button "1H" at bounding box center [281, 510] width 30 height 24
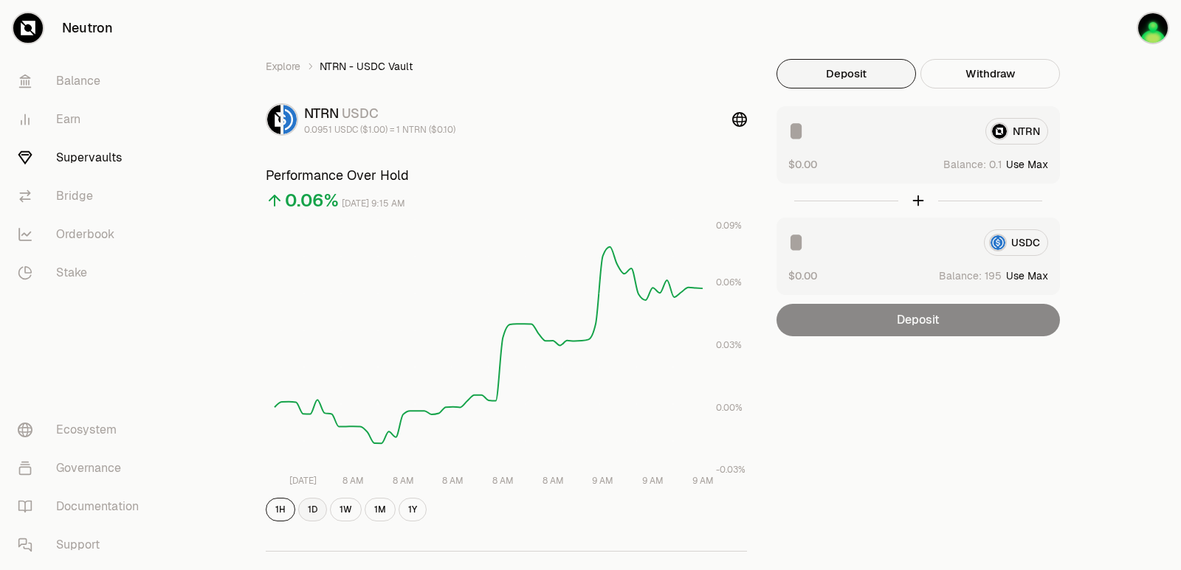
click at [315, 510] on button "1D" at bounding box center [312, 510] width 29 height 24
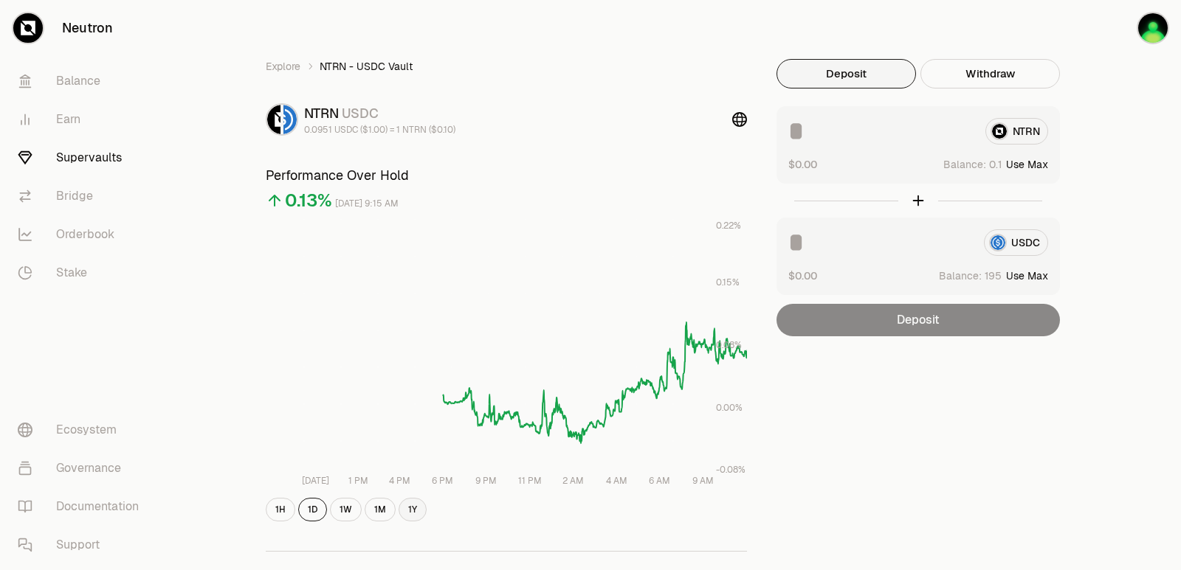
click at [406, 508] on button "1Y" at bounding box center [412, 510] width 28 height 24
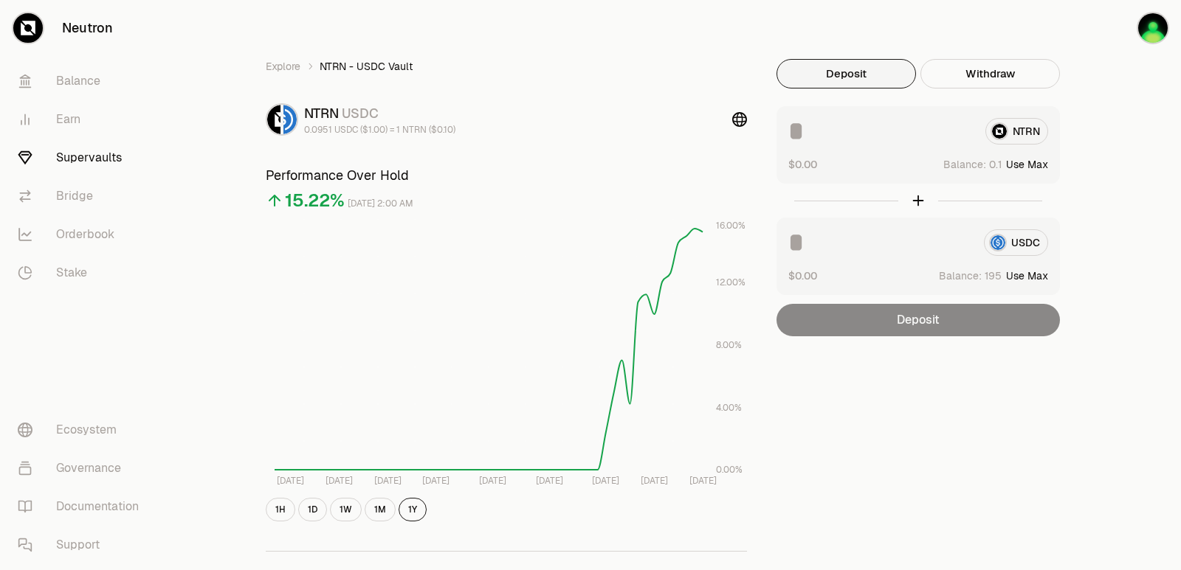
click at [97, 155] on link "Supervaults" at bounding box center [82, 158] width 153 height 38
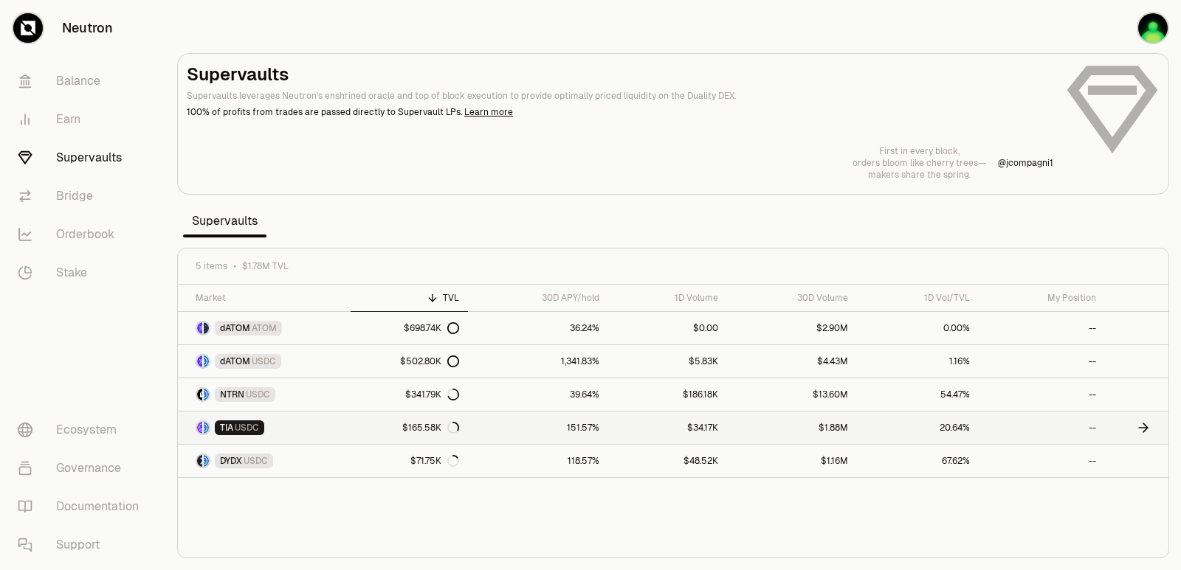
click at [1140, 422] on icon at bounding box center [1143, 428] width 15 height 15
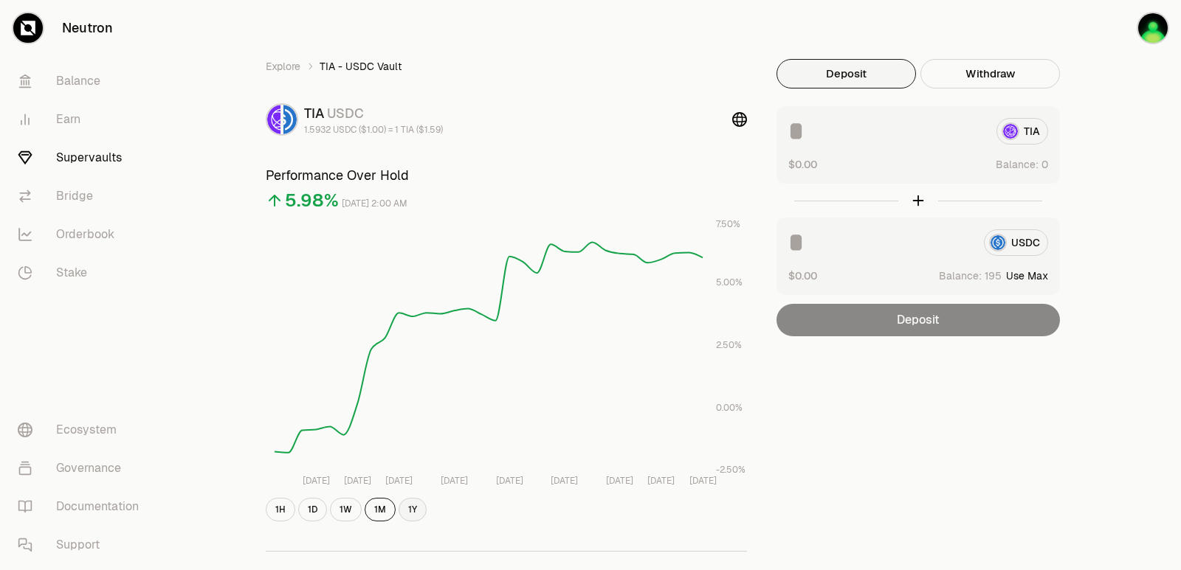
click at [410, 511] on button "1Y" at bounding box center [412, 510] width 28 height 24
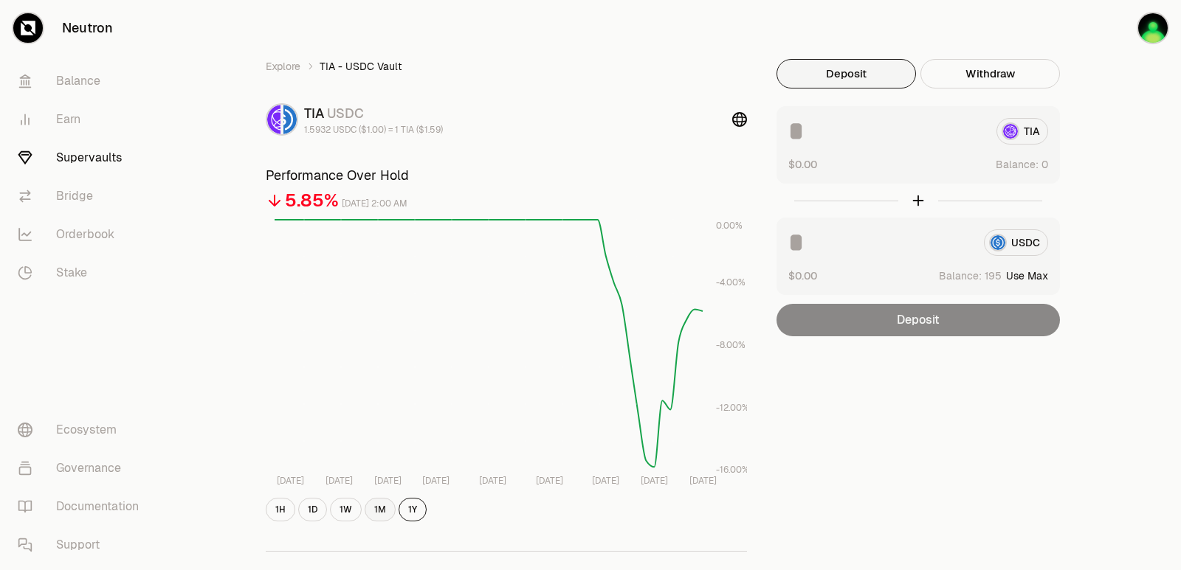
click at [375, 508] on button "1M" at bounding box center [380, 510] width 31 height 24
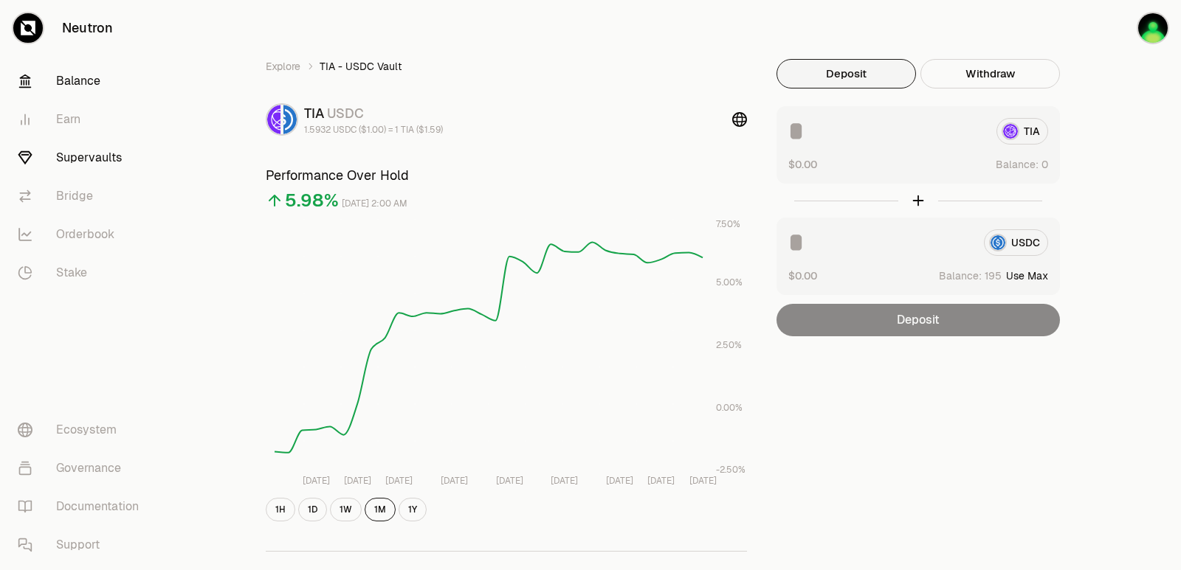
click at [78, 77] on link "Balance" at bounding box center [82, 81] width 153 height 38
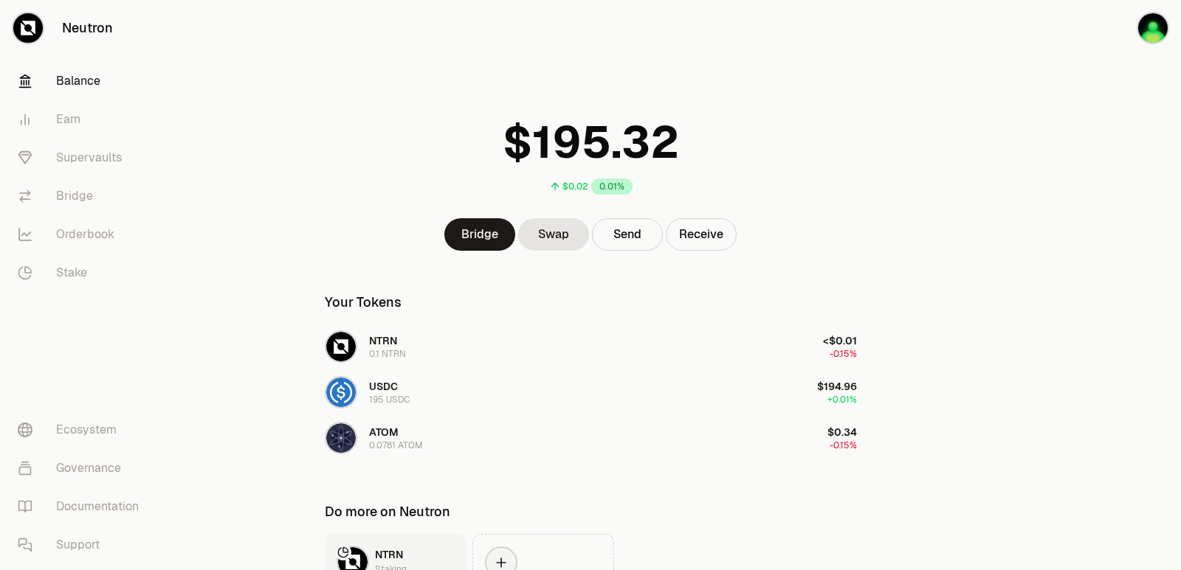
click at [621, 52] on div "$0.02 0.01% Bridge Swap Send Receive Your Tokens NTRN 0.1 NTRN <$0.01 -0.15% US…" at bounding box center [590, 326] width 567 height 652
click at [86, 160] on link "Supervaults" at bounding box center [82, 158] width 153 height 38
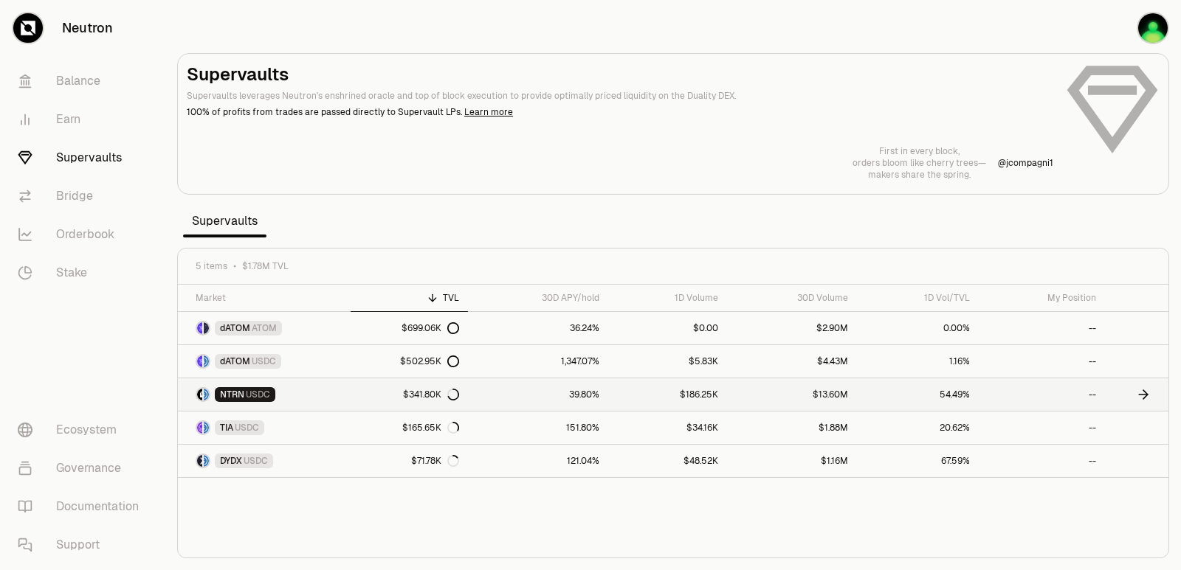
click at [1142, 393] on icon at bounding box center [1143, 394] width 15 height 15
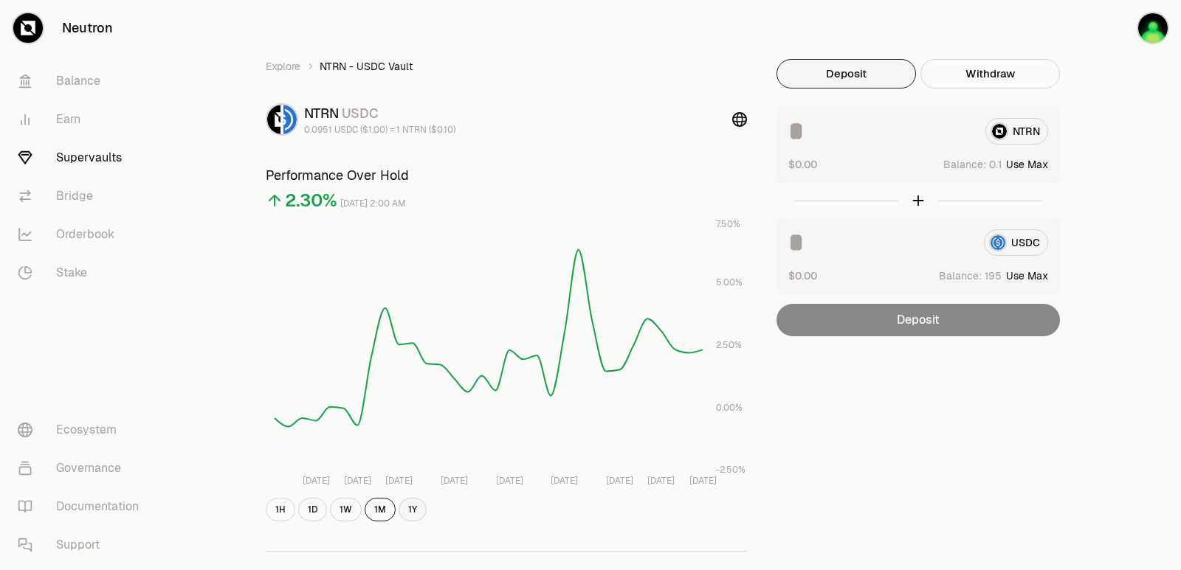
click at [414, 509] on button "1Y" at bounding box center [412, 510] width 28 height 24
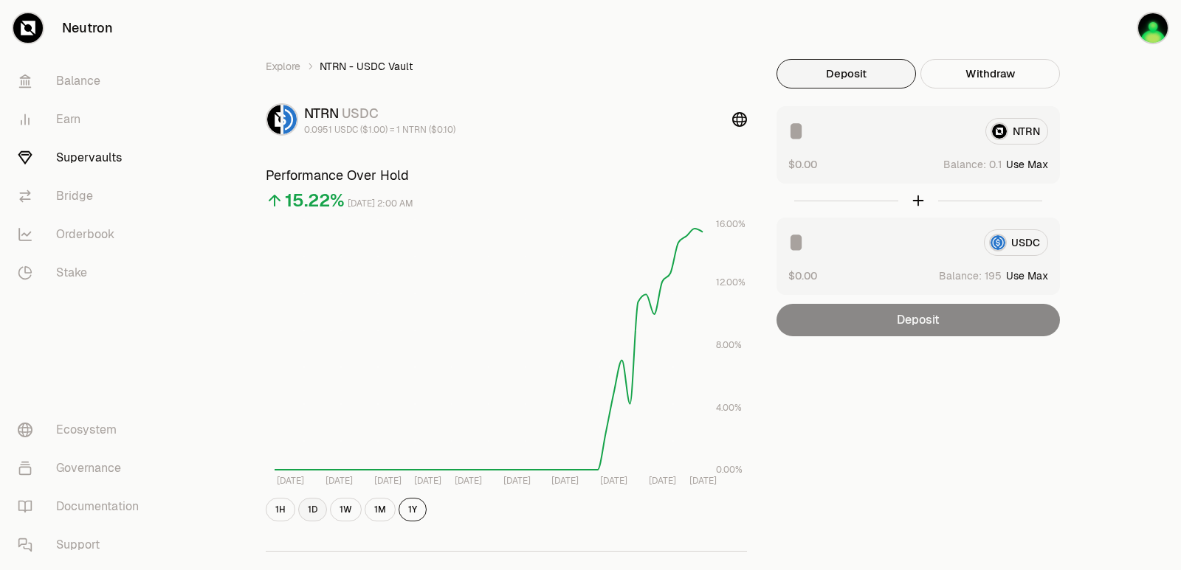
click at [314, 512] on button "1D" at bounding box center [312, 510] width 29 height 24
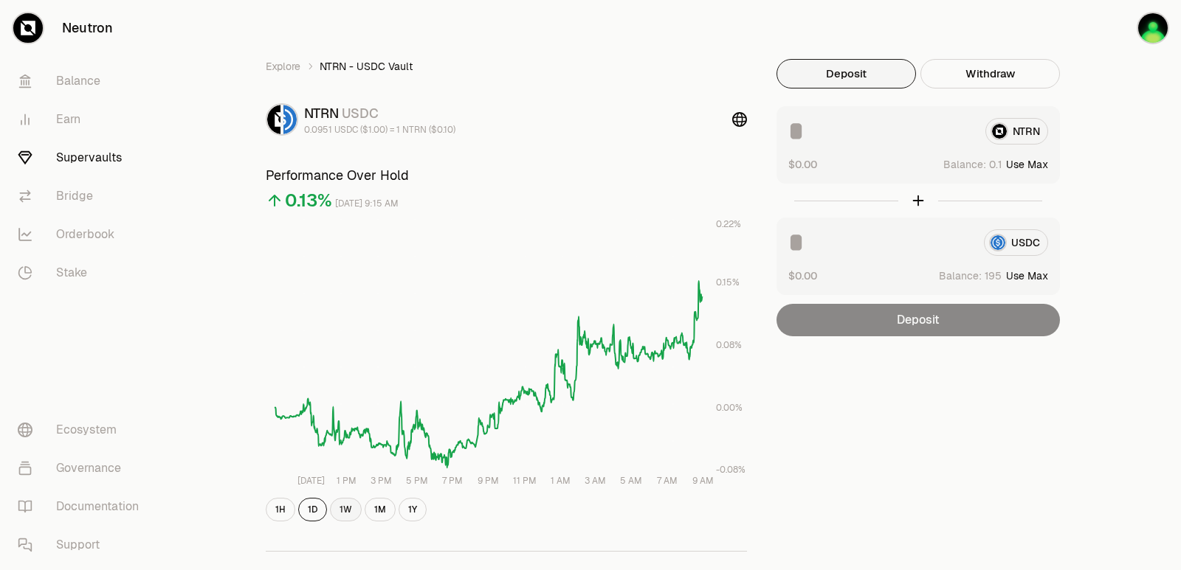
click at [342, 507] on button "1W" at bounding box center [346, 510] width 32 height 24
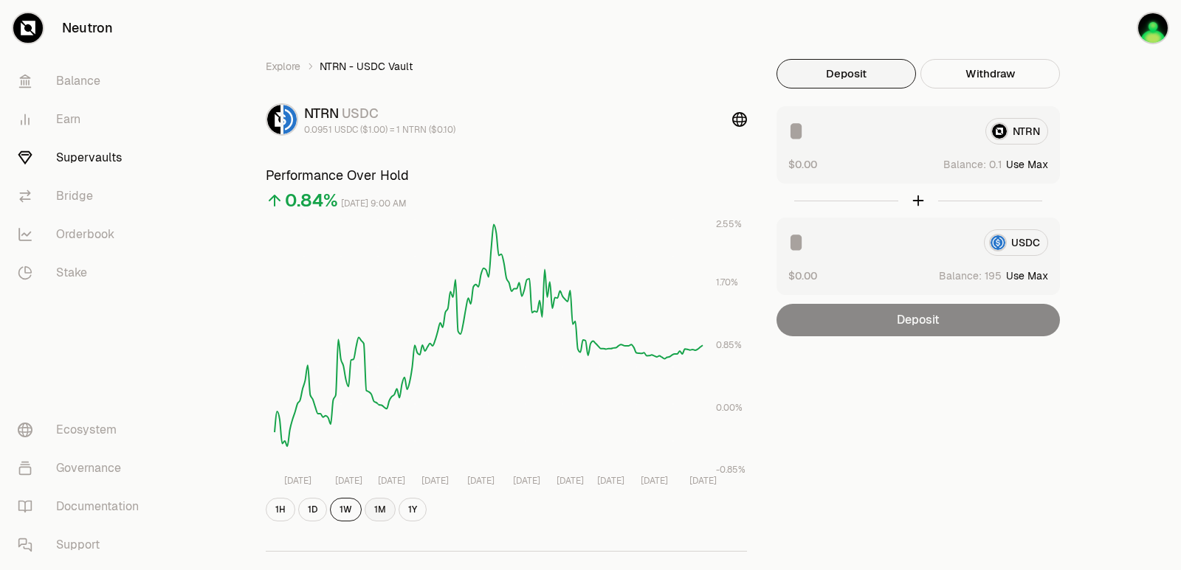
click at [379, 509] on button "1M" at bounding box center [380, 510] width 31 height 24
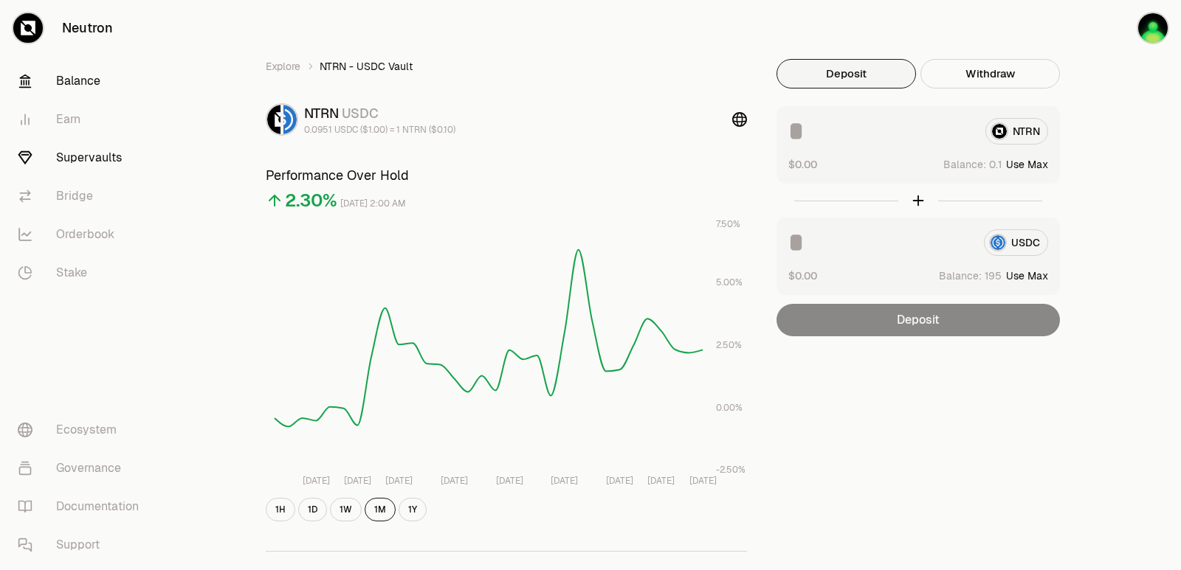
click at [89, 79] on link "Balance" at bounding box center [82, 81] width 153 height 38
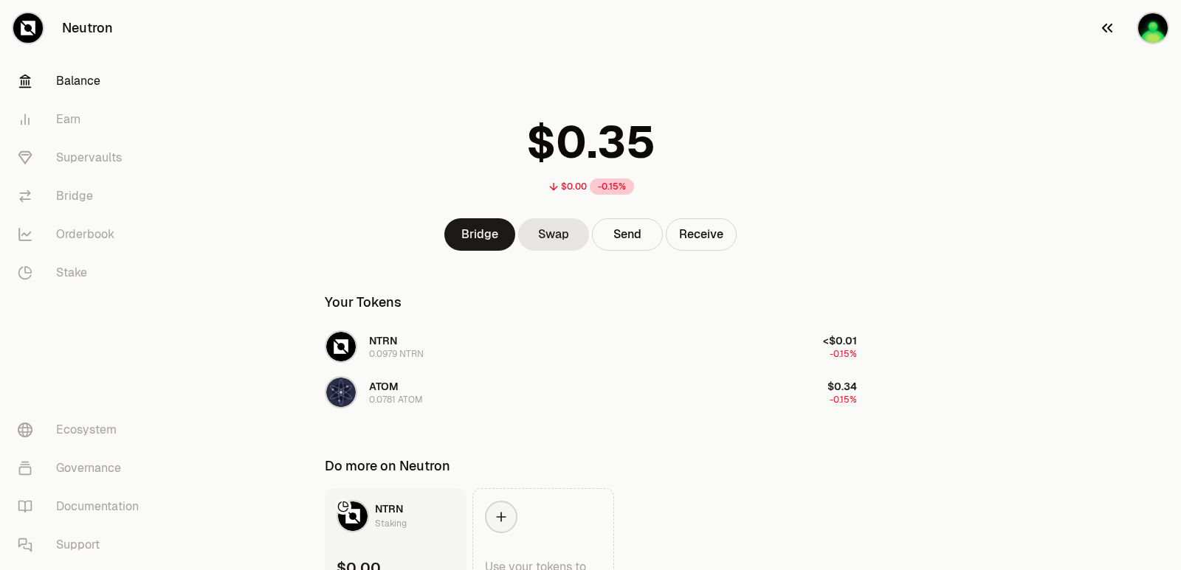
click at [1154, 27] on img "button" at bounding box center [1153, 28] width 30 height 30
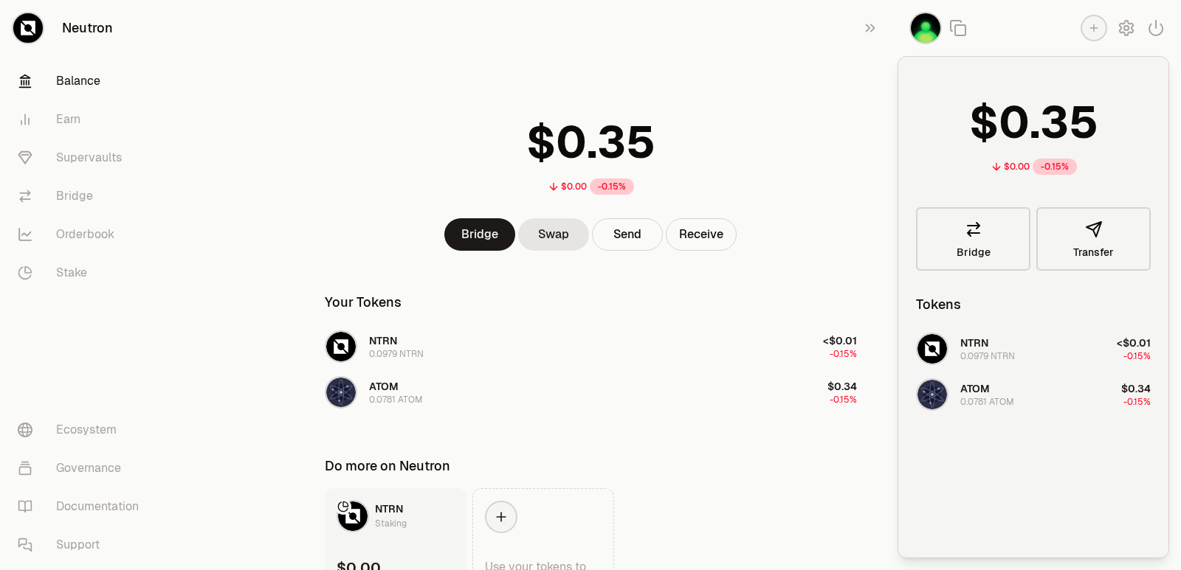
click at [922, 25] on img "button" at bounding box center [926, 28] width 30 height 30
click at [1159, 28] on icon "button" at bounding box center [1156, 28] width 18 height 18
